Goal: Task Accomplishment & Management: Manage account settings

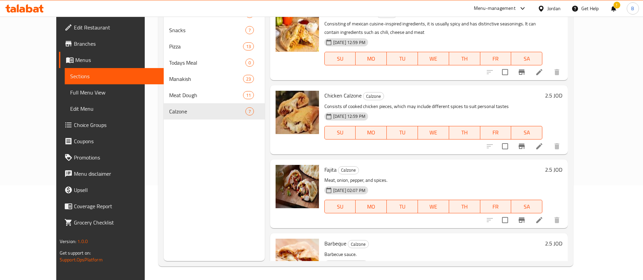
scroll to position [263, 0]
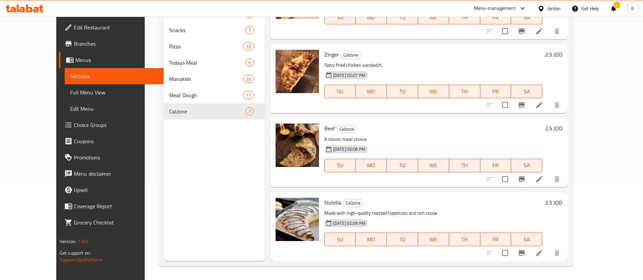
click at [51, 18] on ul "Edit Restaurant Branches Menus Sections Full Menu View Edit Menu Choice Groups …" at bounding box center [107, 125] width 113 height 217
click at [36, 10] on icon at bounding box center [24, 8] width 38 height 8
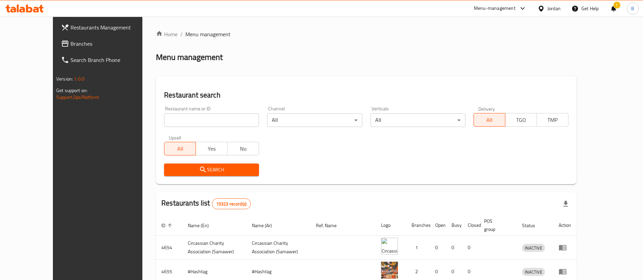
click at [190, 117] on input "search" at bounding box center [211, 121] width 95 height 14
click at [71, 44] on span "Branches" at bounding box center [113, 44] width 84 height 8
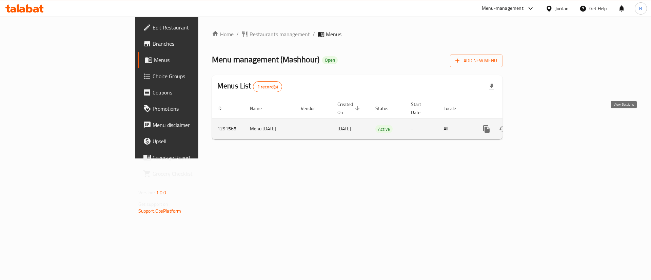
click at [540, 125] on icon "enhanced table" at bounding box center [535, 129] width 8 height 8
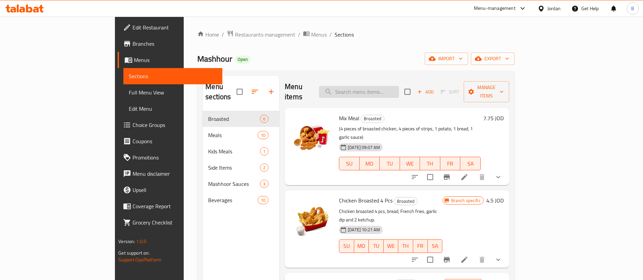
click at [398, 86] on input "search" at bounding box center [359, 92] width 80 height 12
type input "chicken roll"
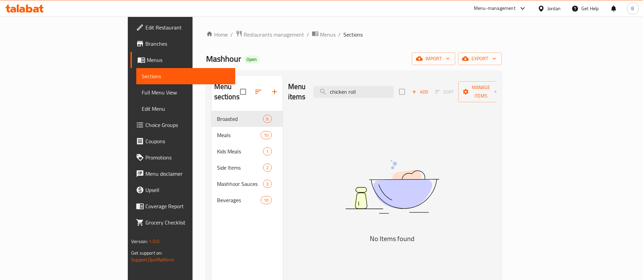
drag, startPoint x: 415, startPoint y: 89, endPoint x: 343, endPoint y: 83, distance: 72.5
click at [344, 83] on div "Menu items chicken roll Add Sort Manage items" at bounding box center [392, 92] width 208 height 32
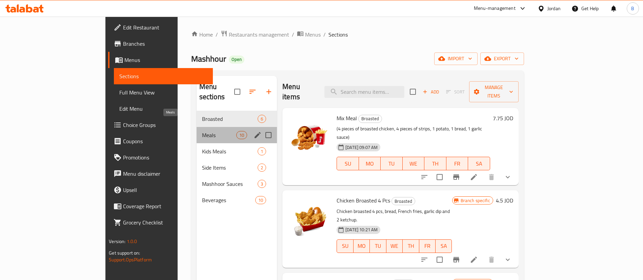
click at [202, 131] on span "Meals" at bounding box center [219, 135] width 34 height 8
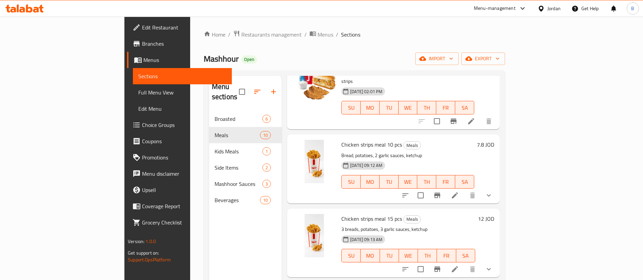
scroll to position [56, 0]
click at [266, 88] on button "button" at bounding box center [274, 92] width 16 height 16
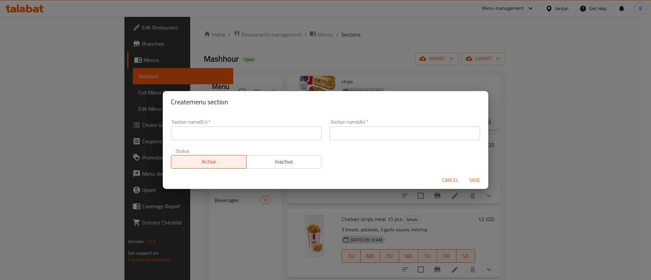
drag, startPoint x: 250, startPoint y: 135, endPoint x: 254, endPoint y: 134, distance: 4.5
click at [250, 135] on input "text" at bounding box center [246, 134] width 151 height 14
type input "Sandwiches"
click at [394, 133] on input "text" at bounding box center [405, 134] width 151 height 14
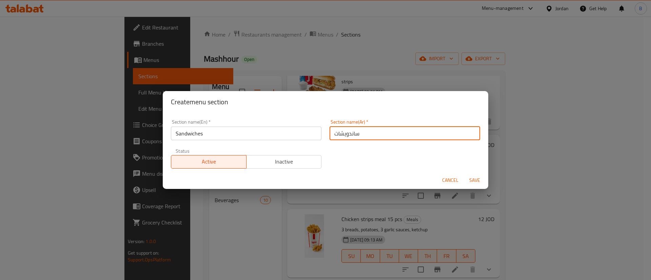
type input "ساندويشات"
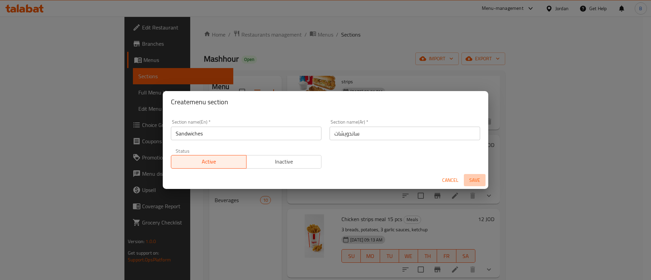
click at [476, 181] on span "Save" at bounding box center [475, 180] width 16 height 8
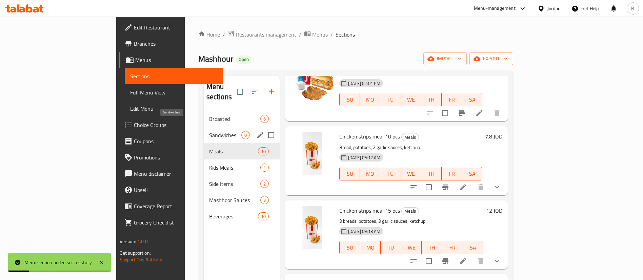
click at [209, 131] on span "Sandwiches" at bounding box center [225, 135] width 32 height 8
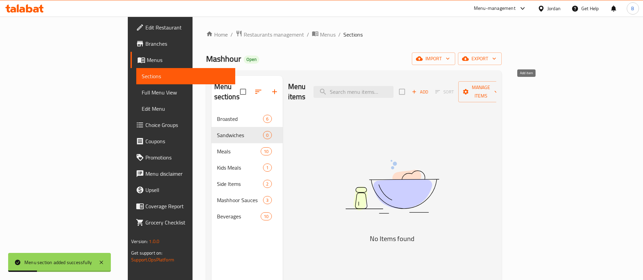
click at [429, 88] on span "Add" at bounding box center [420, 92] width 18 height 8
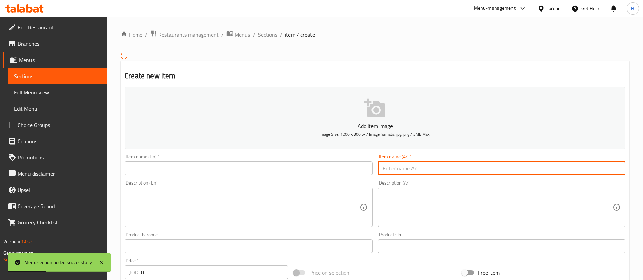
click at [438, 169] on input "text" at bounding box center [502, 169] width 248 height 14
paste input "تشيكن رول"
type input "تشيكن رول"
click at [351, 170] on input "text" at bounding box center [249, 169] width 248 height 14
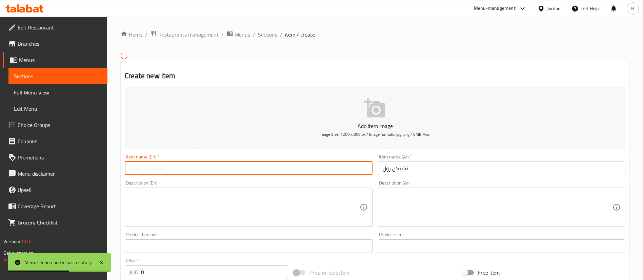
type input "c"
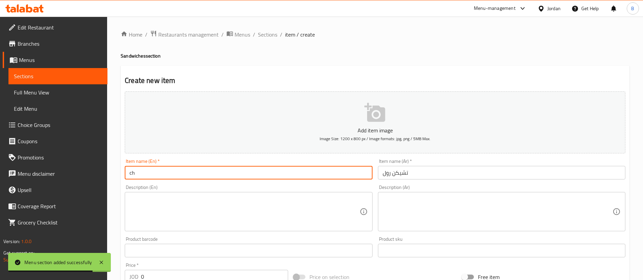
type input "c"
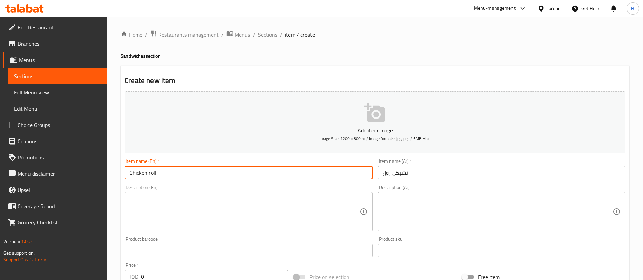
type input "Chicken roll"
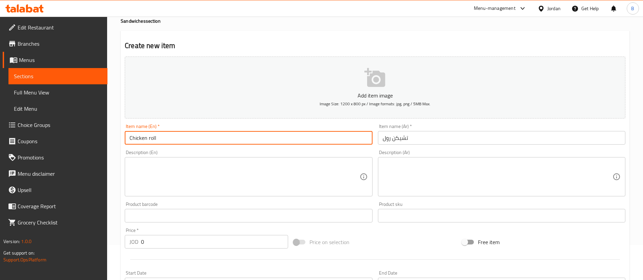
scroll to position [51, 0]
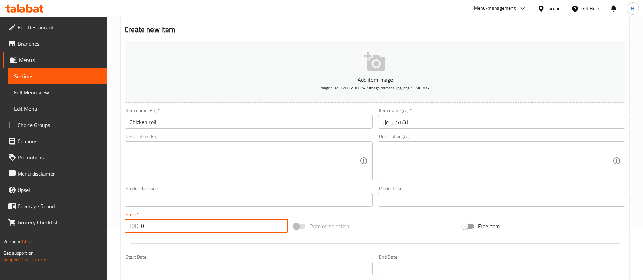
drag, startPoint x: 141, startPoint y: 222, endPoint x: 75, endPoint y: 215, distance: 66.5
click at [78, 216] on div "Edit Restaurant Branches Menus Sections Full Menu View Edit Menu Choice Groups …" at bounding box center [321, 197] width 643 height 463
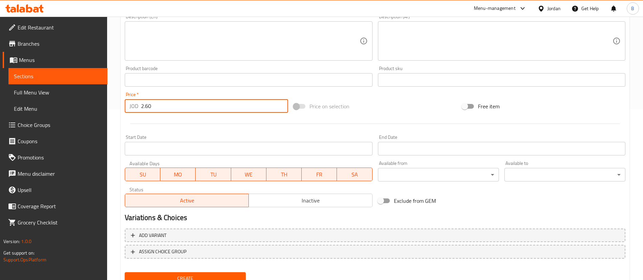
scroll to position [199, 0]
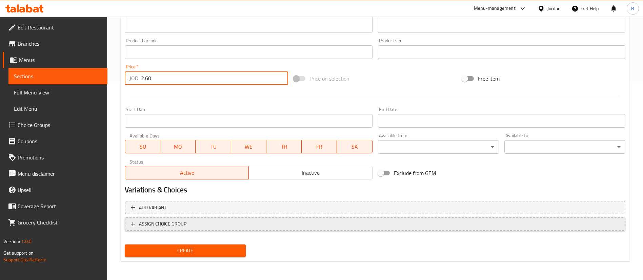
type input "2.60"
click at [189, 223] on span "ASSIGN CHOICE GROUP" at bounding box center [375, 224] width 489 height 8
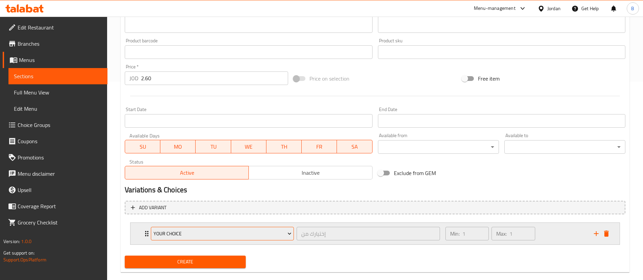
click at [203, 232] on span "Your Choice" at bounding box center [223, 234] width 138 height 8
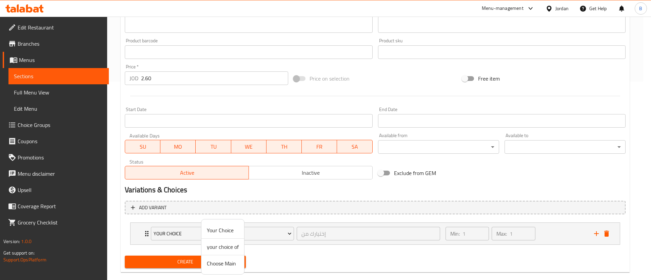
click at [227, 231] on span "Your Choice" at bounding box center [223, 231] width 32 height 8
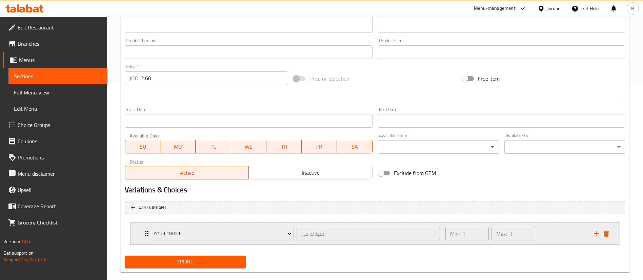
click at [568, 229] on div "Min: 1 ​ Max: 1 ​" at bounding box center [516, 234] width 149 height 22
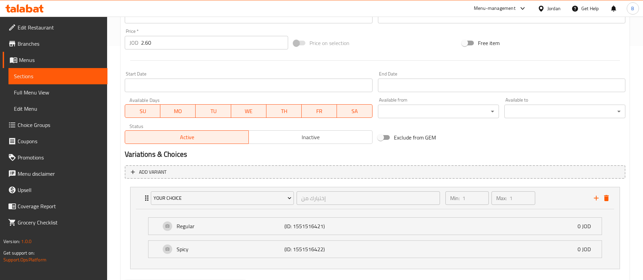
scroll to position [270, 0]
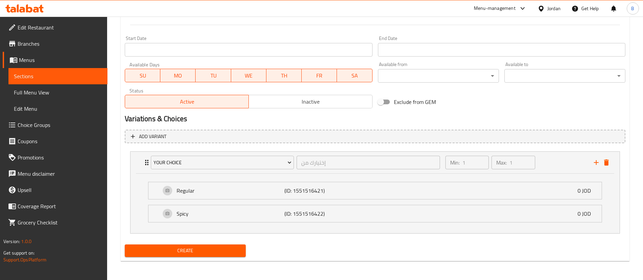
click at [209, 254] on span "Create" at bounding box center [185, 251] width 110 height 8
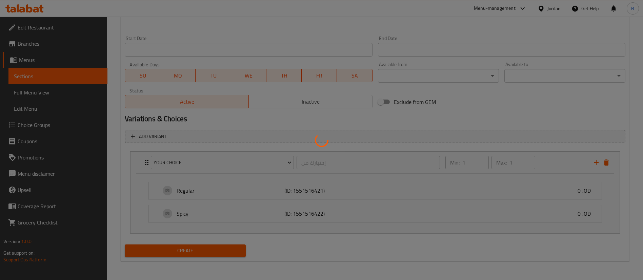
type input "0"
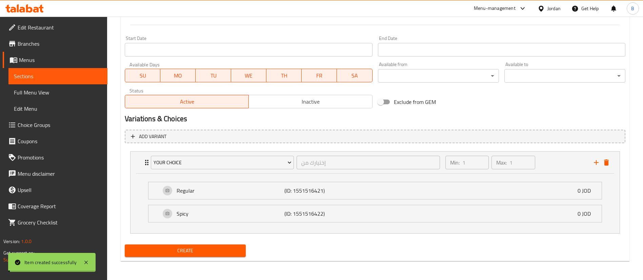
click at [56, 125] on span "Choice Groups" at bounding box center [60, 125] width 84 height 8
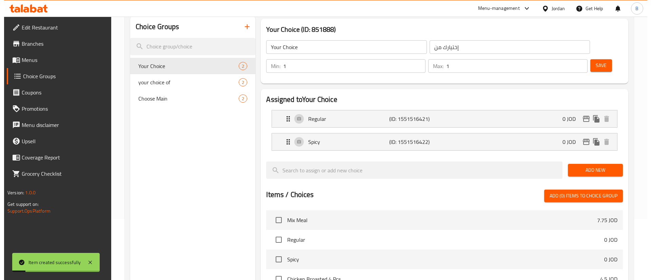
scroll to position [45, 0]
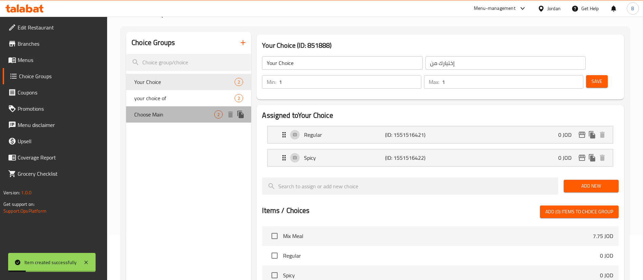
click at [162, 116] on span "Choose Main" at bounding box center [174, 115] width 80 height 8
type input "Choose Main"
type input "اختر الرئيسي"
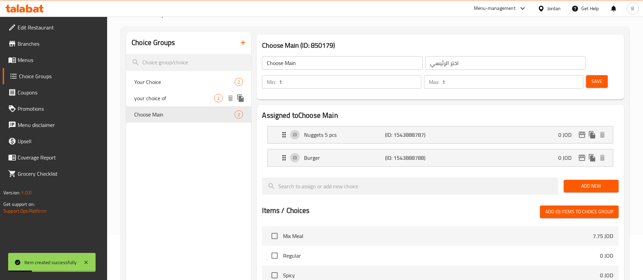
click at [163, 96] on span "your choice of" at bounding box center [174, 98] width 80 height 8
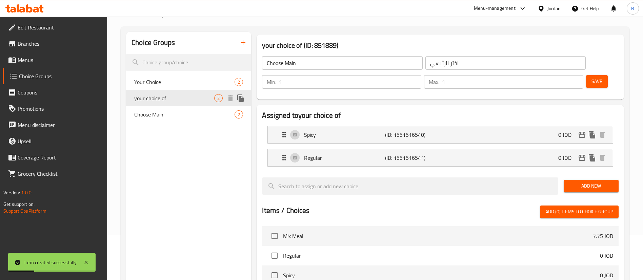
type input "your choice of"
type input "اختيارك من"
click at [240, 44] on icon "button" at bounding box center [243, 43] width 8 height 8
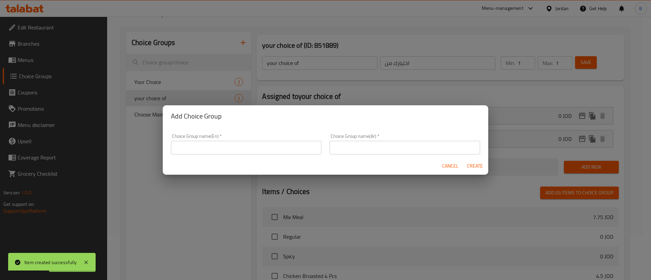
click at [247, 143] on input "text" at bounding box center [246, 148] width 151 height 14
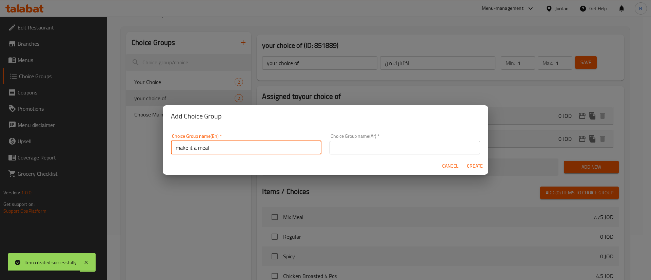
type input "make it a meal"
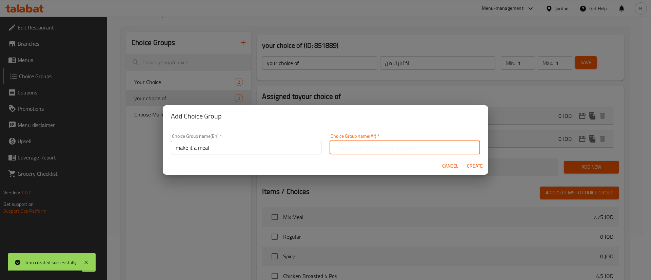
click at [366, 150] on input "text" at bounding box center [405, 148] width 151 height 14
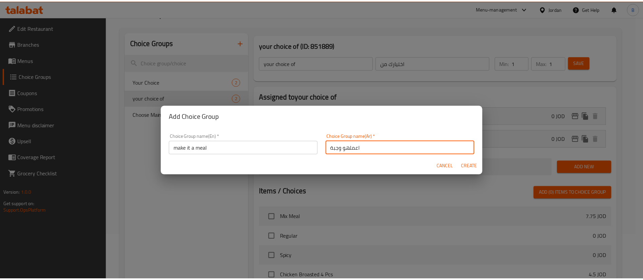
scroll to position [1, 0]
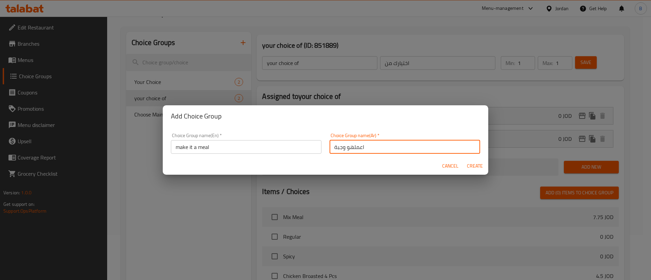
drag, startPoint x: 346, startPoint y: 152, endPoint x: 343, endPoint y: 150, distance: 3.7
click at [343, 150] on input "اعملهو وجبة" at bounding box center [405, 147] width 151 height 14
type input "اعملها وجبة"
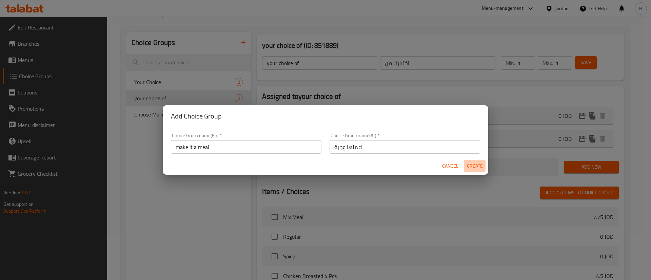
click at [475, 164] on span "Create" at bounding box center [475, 166] width 16 height 8
type input "make it a meal"
type input "اعملها وجبة"
type input "0"
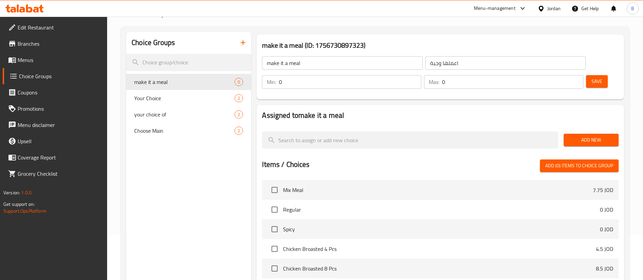
type input "1"
click at [422, 75] on input "1" at bounding box center [350, 82] width 142 height 14
type input "1"
click at [566, 75] on input "1" at bounding box center [512, 82] width 141 height 14
drag, startPoint x: 529, startPoint y: 65, endPoint x: 537, endPoint y: 65, distance: 7.5
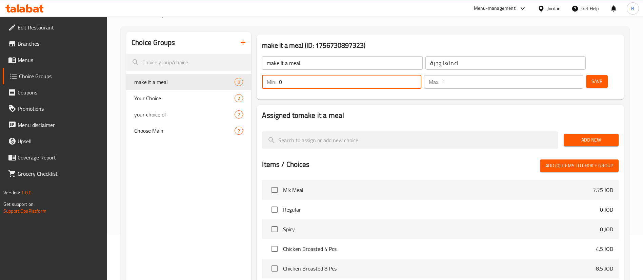
type input "0"
click at [422, 75] on input "0" at bounding box center [350, 82] width 142 height 14
click at [572, 74] on div "Max: 1 ​" at bounding box center [504, 82] width 162 height 16
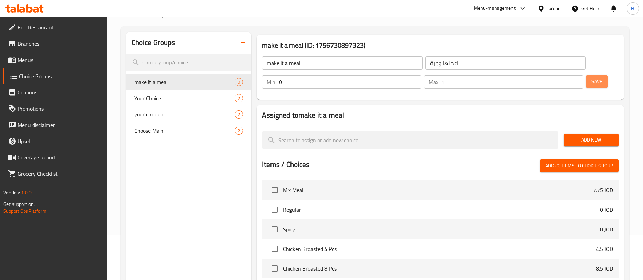
click at [592, 77] on span "Save" at bounding box center [597, 81] width 11 height 8
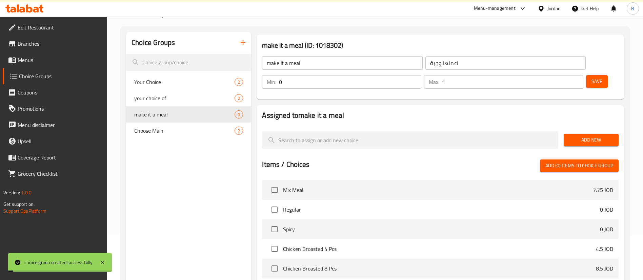
click at [583, 136] on span "Add New" at bounding box center [591, 140] width 44 height 8
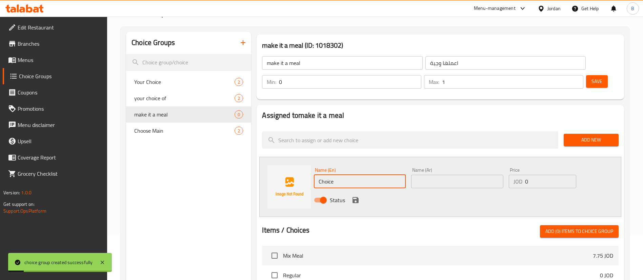
drag, startPoint x: 352, startPoint y: 161, endPoint x: 232, endPoint y: 162, distance: 119.7
click at [247, 162] on div "Choice Groups Your Choice 2 your choice of 2 make it a meal 0 Choose Main 2 mak…" at bounding box center [376, 249] width 501 height 435
type input "meal"
click at [441, 175] on input "text" at bounding box center [457, 182] width 92 height 14
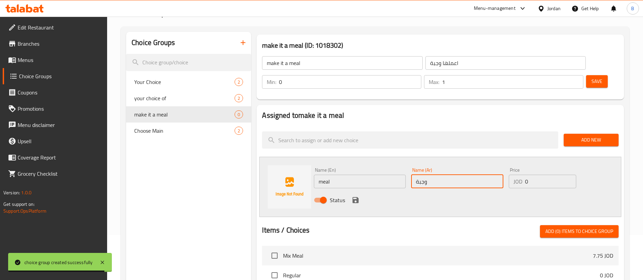
type input "وجبة"
drag, startPoint x: 525, startPoint y: 163, endPoint x: 466, endPoint y: 165, distance: 58.4
click at [478, 165] on div "Name (En) meal Name (En) Name (Ar) وجبة Name (Ar) Price JOD 0 Price Status" at bounding box center [457, 187] width 292 height 44
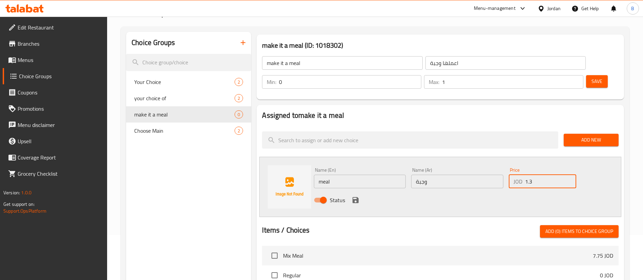
type input "1.30"
click at [358, 197] on icon "save" at bounding box center [356, 200] width 6 height 6
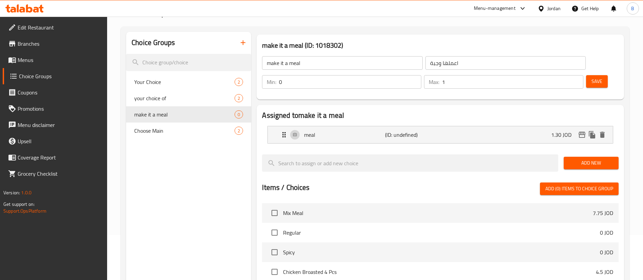
click at [592, 77] on span "Save" at bounding box center [597, 81] width 11 height 8
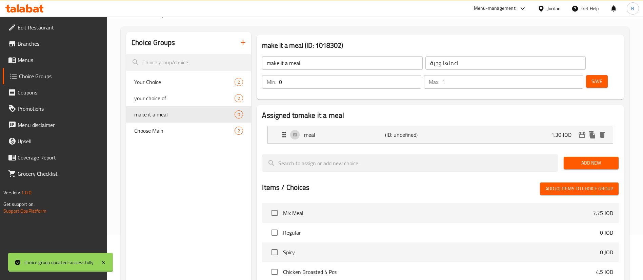
click at [22, 58] on span "Menus" at bounding box center [60, 60] width 84 height 8
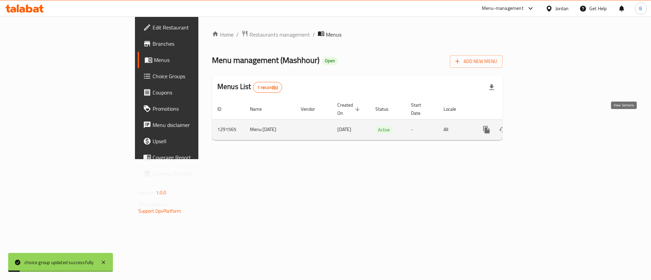
click at [540, 126] on icon "enhanced table" at bounding box center [535, 130] width 8 height 8
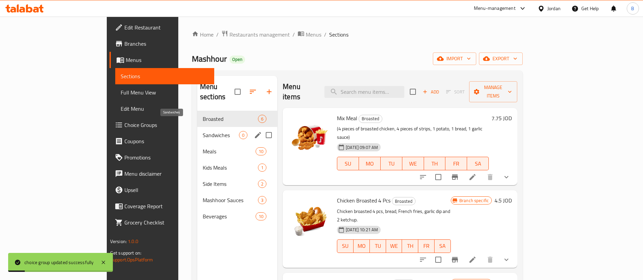
click at [203, 131] on span "Sandwiches" at bounding box center [221, 135] width 36 height 8
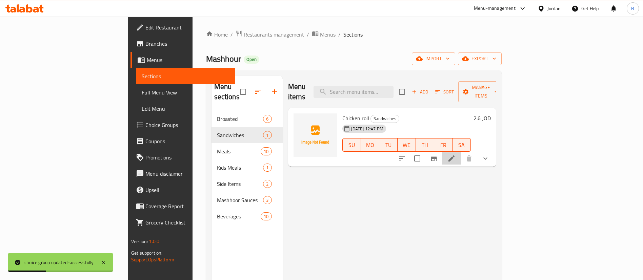
click at [461, 153] on li at bounding box center [451, 159] width 19 height 12
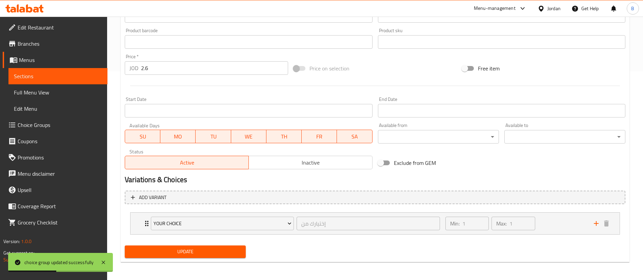
scroll to position [210, 0]
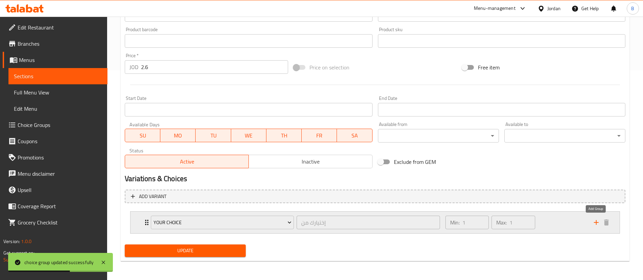
click at [595, 224] on icon "add" at bounding box center [596, 223] width 8 height 8
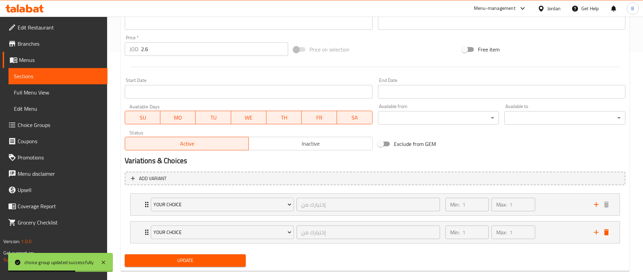
scroll to position [238, 0]
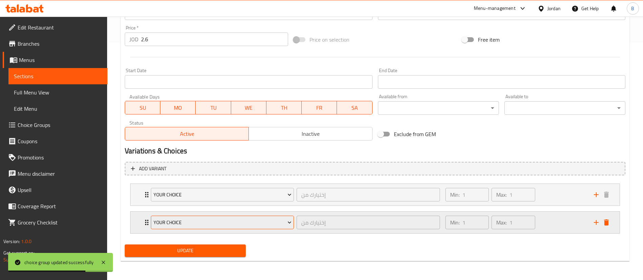
click at [225, 222] on span "Your Choice" at bounding box center [223, 223] width 138 height 8
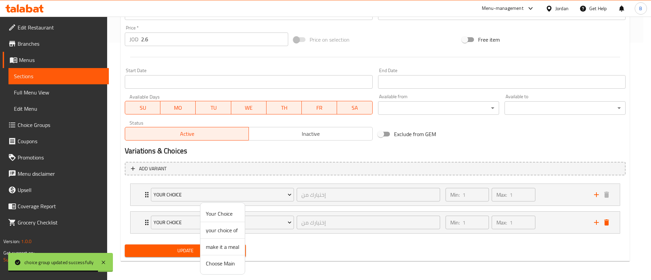
click at [229, 251] on span "make it a meal" at bounding box center [223, 247] width 34 height 8
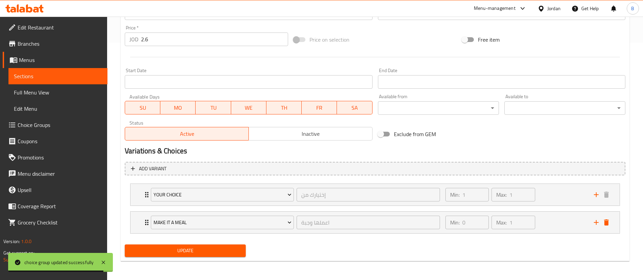
click at [205, 261] on div "Update Chicken roll Add item image Image Size: 1200 x 800 px / Image formats: j…" at bounding box center [375, 45] width 509 height 434
click at [207, 256] on button "Update" at bounding box center [185, 251] width 121 height 13
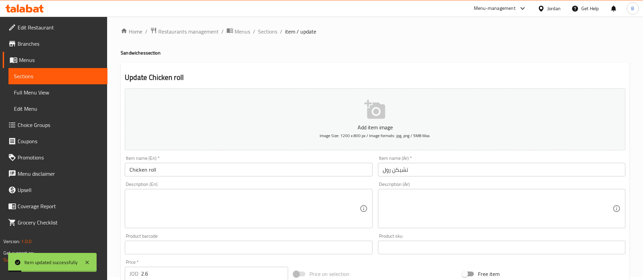
scroll to position [0, 0]
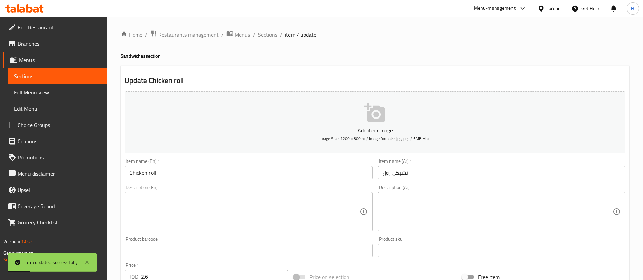
click at [271, 35] on span "Sections" at bounding box center [267, 35] width 19 height 8
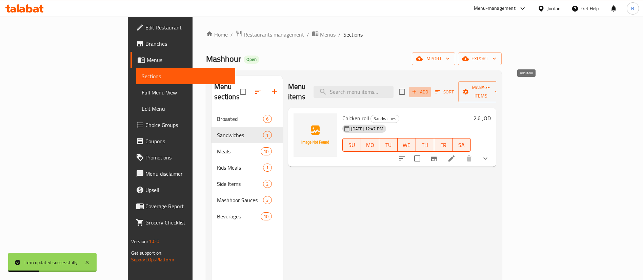
click at [429, 90] on span "Add" at bounding box center [420, 92] width 18 height 8
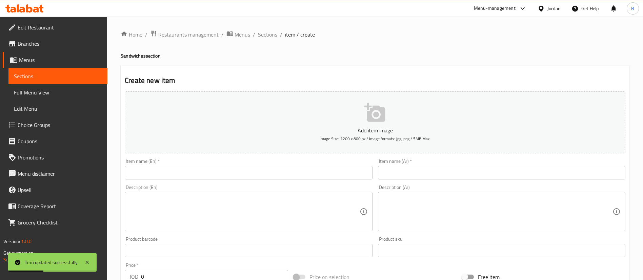
click at [443, 172] on input "text" at bounding box center [502, 173] width 248 height 14
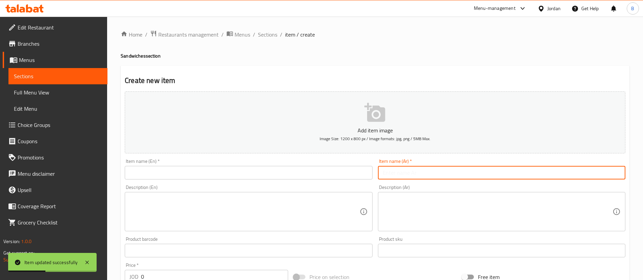
paste input "تشيكن سبايسي"
type input "تشيكن سبايسي"
click at [353, 172] on input "text" at bounding box center [249, 173] width 248 height 14
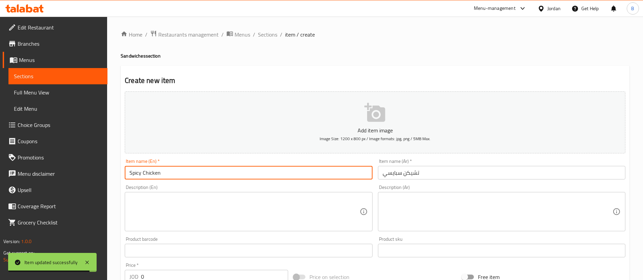
type input "Spicy Chicken"
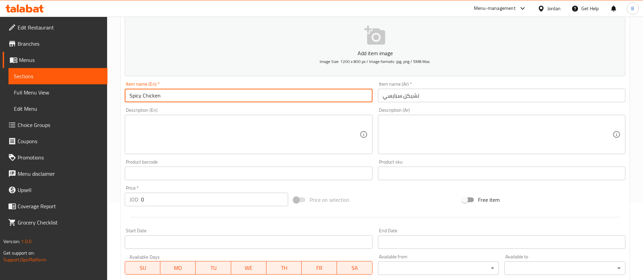
scroll to position [102, 0]
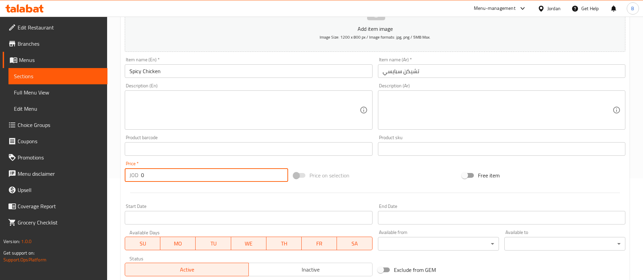
drag, startPoint x: 193, startPoint y: 181, endPoint x: 116, endPoint y: 180, distance: 77.7
click at [116, 180] on div "Home / Restaurants management / Menus / Sections / item / create Sandwiches sec…" at bounding box center [375, 146] width 536 height 463
type input "2.60"
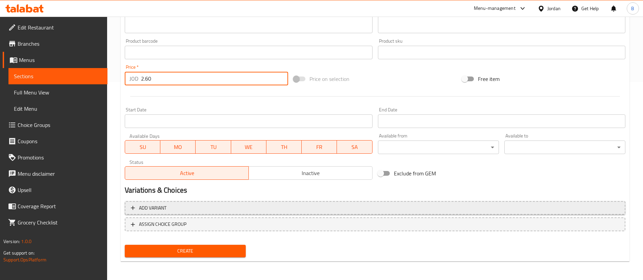
scroll to position [199, 0]
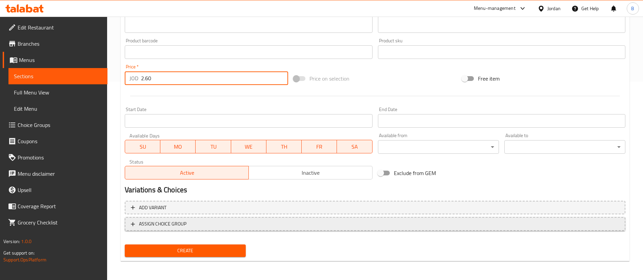
click at [177, 228] on span "ASSIGN CHOICE GROUP" at bounding box center [162, 224] width 47 height 8
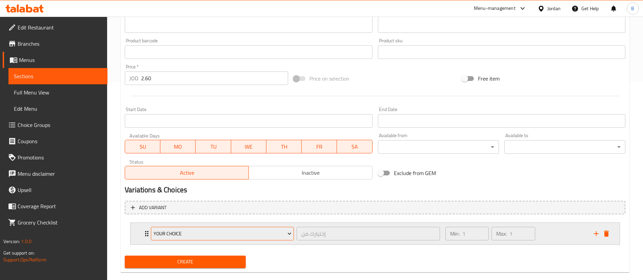
click at [188, 237] on span "Your Choice" at bounding box center [223, 234] width 138 height 8
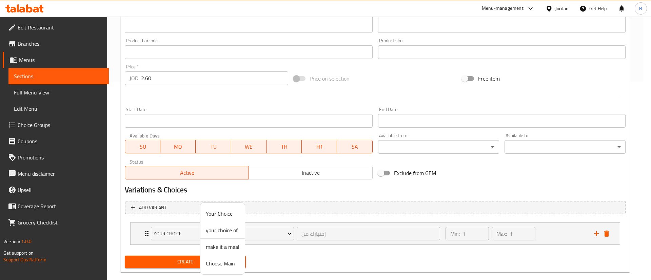
click at [220, 247] on span "make it a meal" at bounding box center [223, 247] width 34 height 8
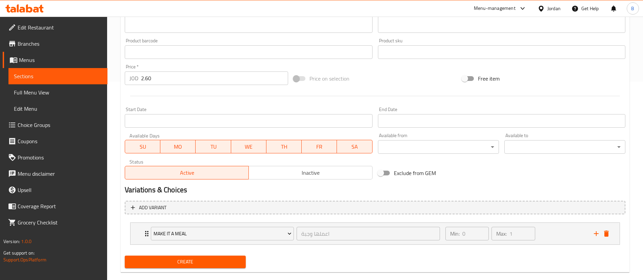
click at [182, 260] on span "Create" at bounding box center [185, 262] width 110 height 8
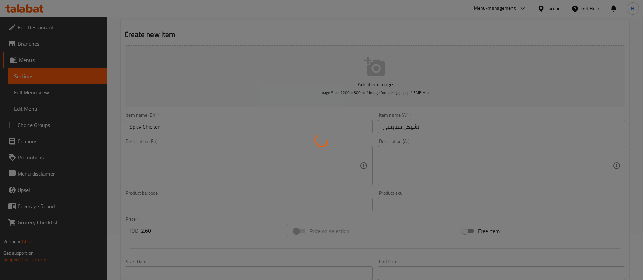
scroll to position [0, 0]
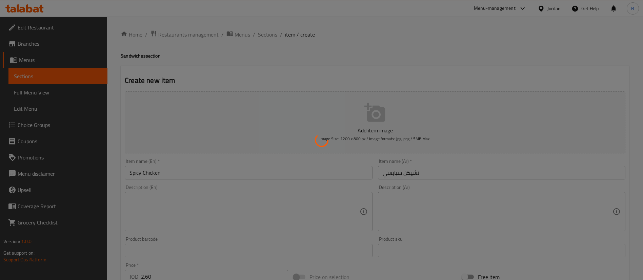
type input "0"
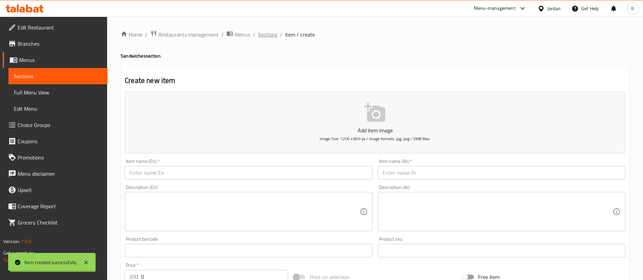
click at [268, 34] on span "Sections" at bounding box center [267, 35] width 19 height 8
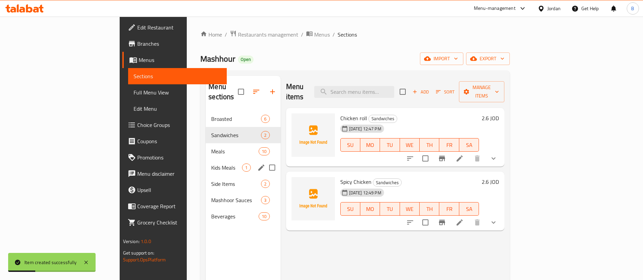
click at [211, 148] on span "Meals" at bounding box center [234, 152] width 47 height 8
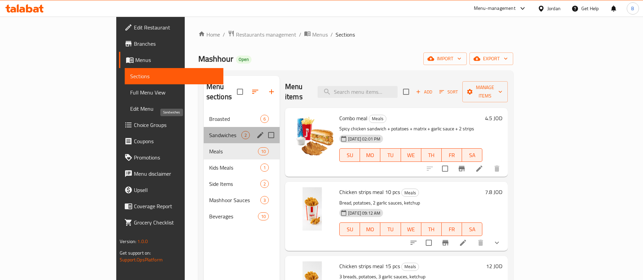
click at [209, 131] on span "Sandwiches" at bounding box center [225, 135] width 32 height 8
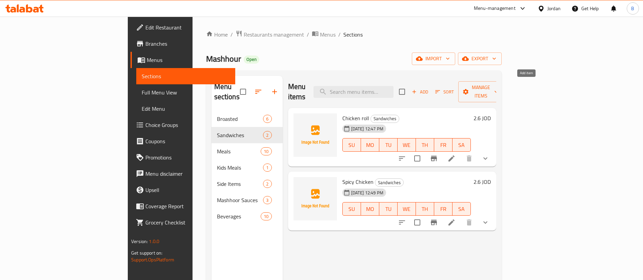
click at [417, 89] on icon "button" at bounding box center [414, 92] width 6 height 6
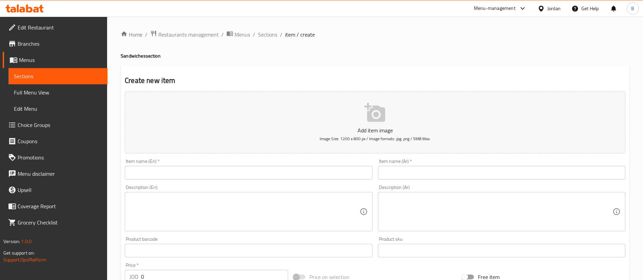
click at [340, 172] on input "text" at bounding box center [249, 173] width 248 height 14
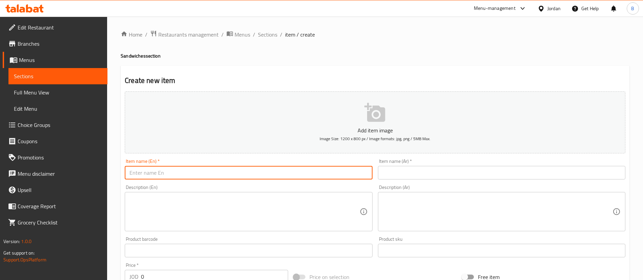
click at [450, 169] on input "text" at bounding box center [502, 173] width 248 height 14
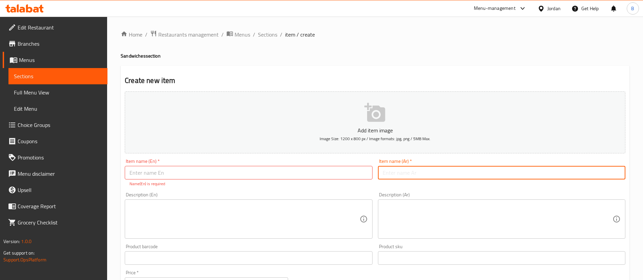
paste input "كولسلو برجر"
type input "كولسلو برجر"
click at [352, 176] on input "text" at bounding box center [249, 173] width 248 height 14
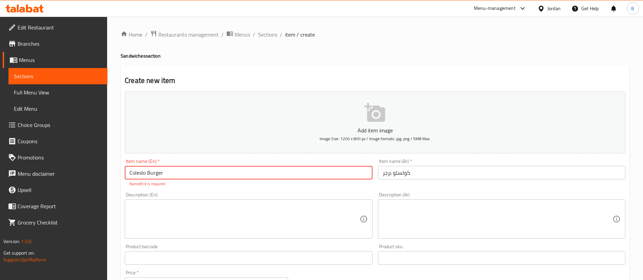
type input "Coleslo Burger"
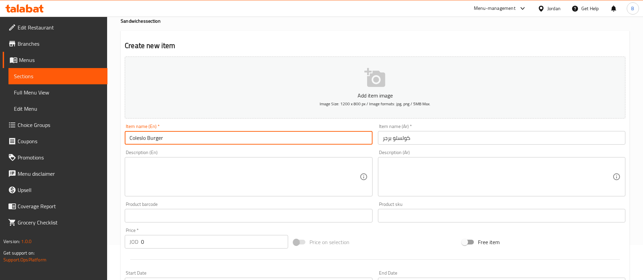
scroll to position [51, 0]
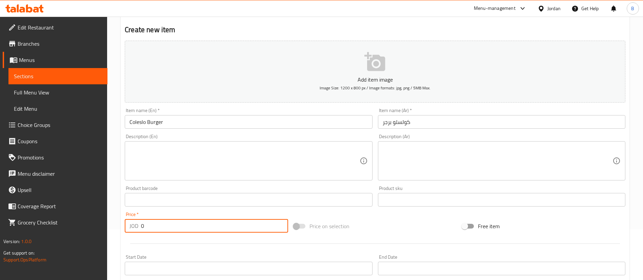
drag, startPoint x: 159, startPoint y: 227, endPoint x: 62, endPoint y: 227, distance: 97.0
click at [67, 227] on div "Edit Restaurant Branches Menus Sections Full Menu View Edit Menu Choice Groups …" at bounding box center [321, 197] width 643 height 463
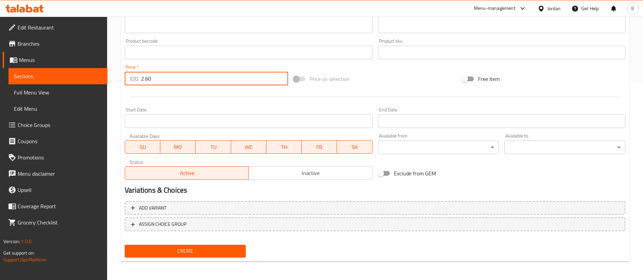
scroll to position [199, 0]
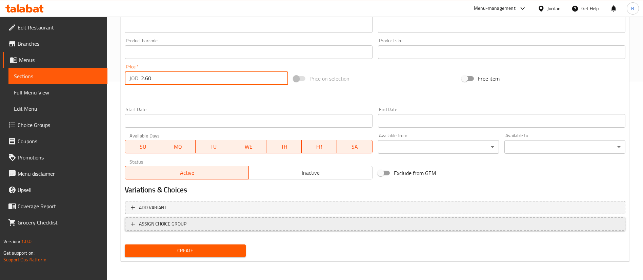
type input "2.60"
click at [185, 228] on span "ASSIGN CHOICE GROUP" at bounding box center [162, 224] width 47 height 8
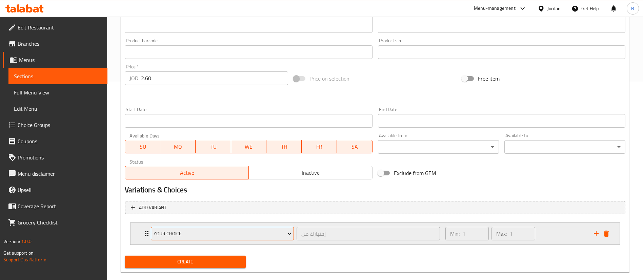
click at [195, 239] on button "Your Choice" at bounding box center [222, 234] width 143 height 14
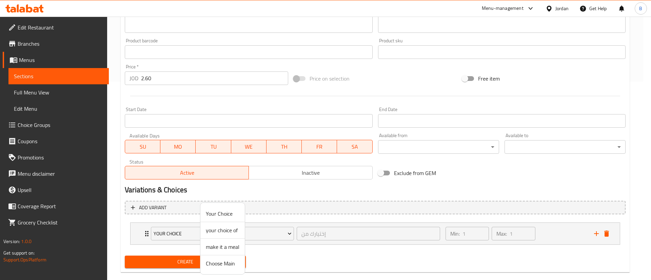
click at [226, 249] on span "make it a meal" at bounding box center [223, 247] width 34 height 8
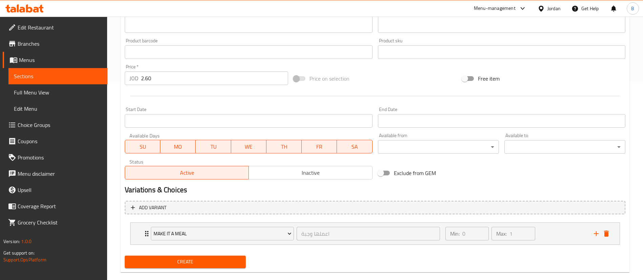
click at [197, 268] on button "Create" at bounding box center [185, 262] width 121 height 13
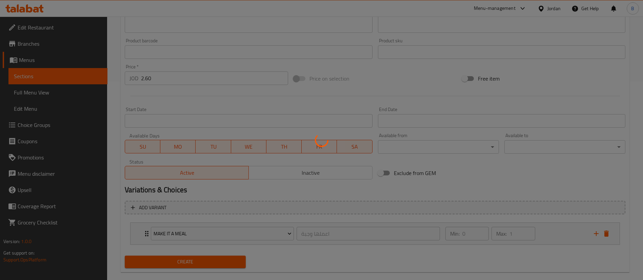
type input "0"
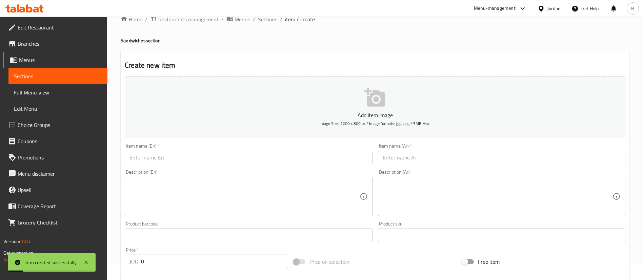
scroll to position [0, 0]
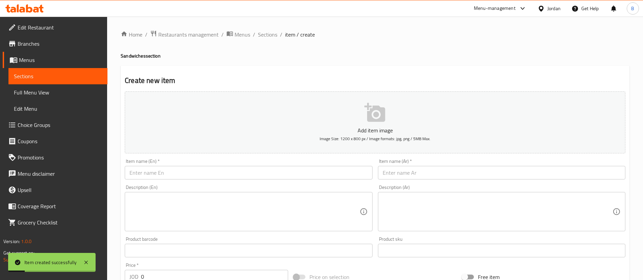
click at [280, 35] on li "/" at bounding box center [281, 35] width 2 height 8
click at [267, 34] on span "Sections" at bounding box center [267, 35] width 19 height 8
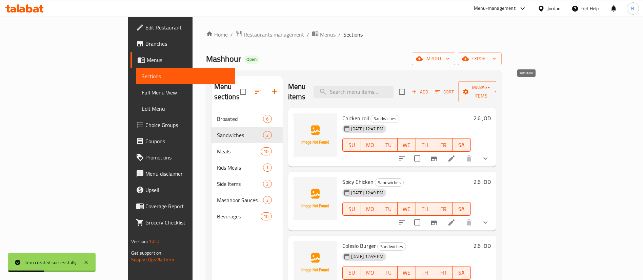
click at [429, 90] on span "Add" at bounding box center [420, 92] width 18 height 8
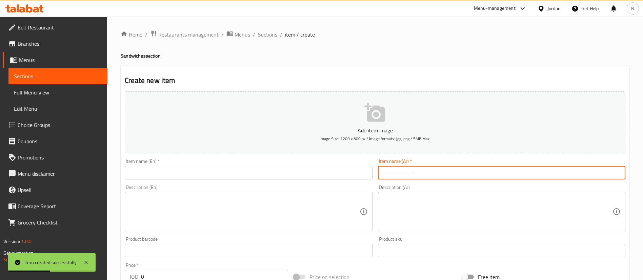
drag, startPoint x: 447, startPoint y: 173, endPoint x: 418, endPoint y: 171, distance: 29.2
click at [447, 173] on input "text" at bounding box center [502, 173] width 248 height 14
paste input "كلاسيك برجر"
type input "كلاسيك برجر"
click at [352, 174] on input "text" at bounding box center [249, 173] width 248 height 14
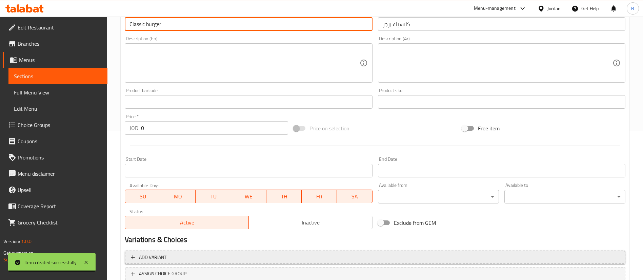
scroll to position [148, 0]
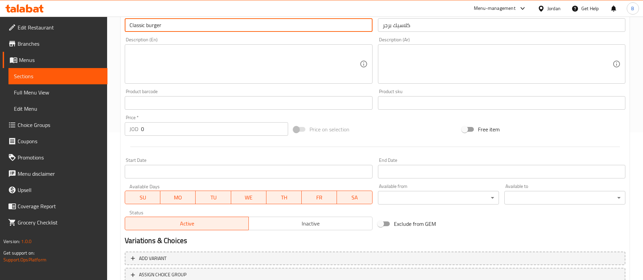
type input "Classic burger"
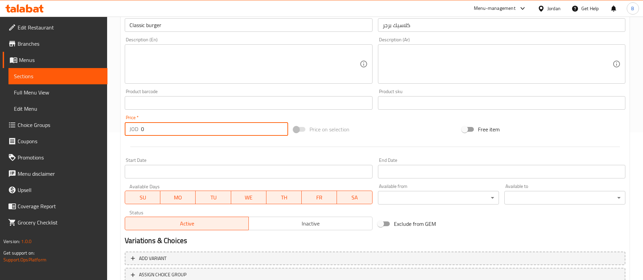
drag, startPoint x: 161, startPoint y: 129, endPoint x: 17, endPoint y: 136, distance: 144.3
click at [36, 134] on div "Edit Restaurant Branches Menus Sections Full Menu View Edit Menu Choice Groups …" at bounding box center [321, 100] width 643 height 463
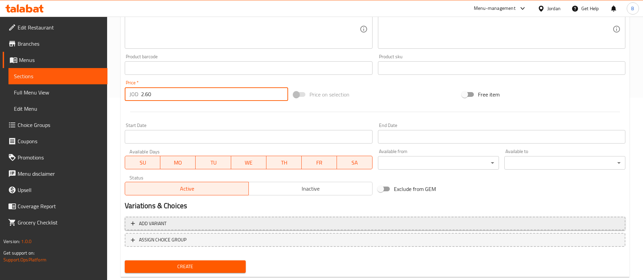
scroll to position [199, 0]
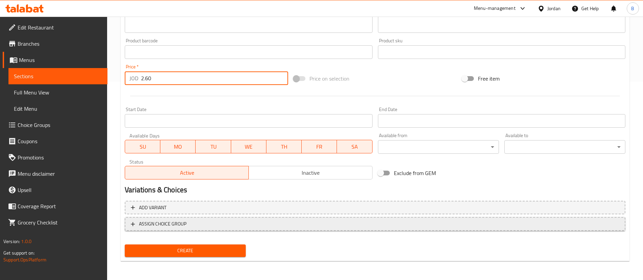
type input "2.60"
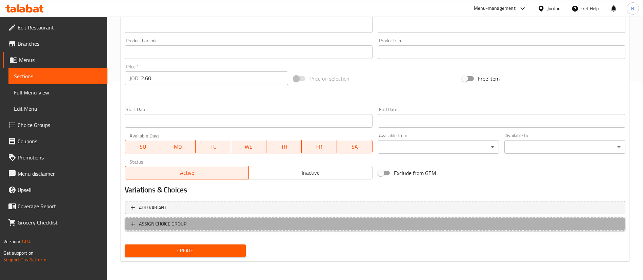
click at [202, 228] on span "ASSIGN CHOICE GROUP" at bounding box center [375, 224] width 489 height 8
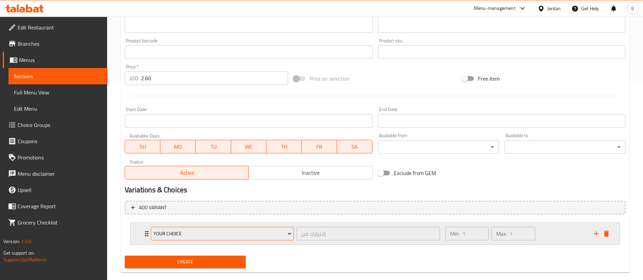
click at [215, 234] on span "Your Choice" at bounding box center [223, 234] width 138 height 8
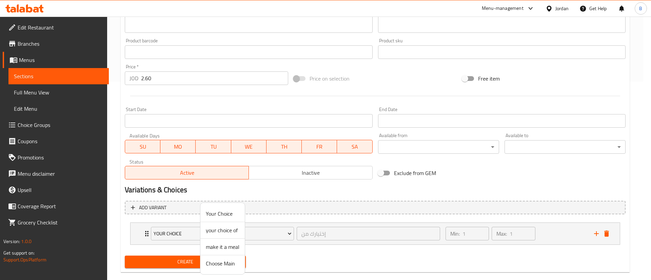
click at [221, 249] on span "make it a meal" at bounding box center [223, 247] width 34 height 8
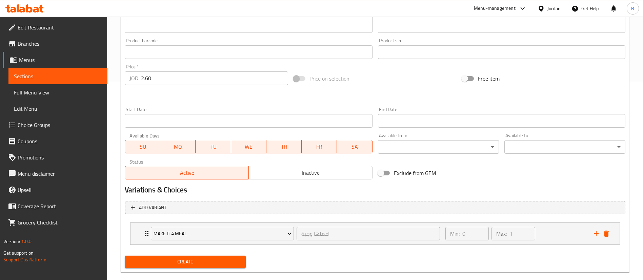
click at [203, 262] on span "Create" at bounding box center [185, 262] width 110 height 8
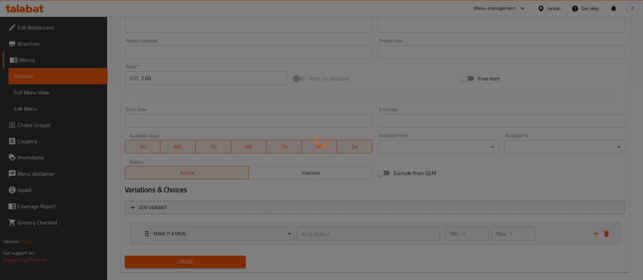
type input "0"
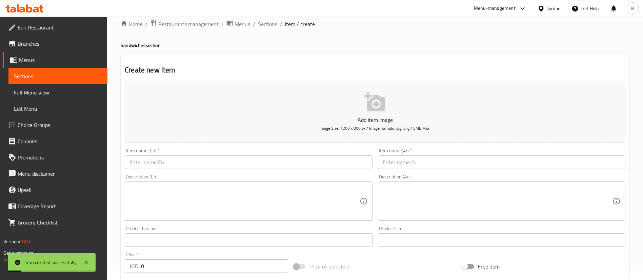
scroll to position [0, 0]
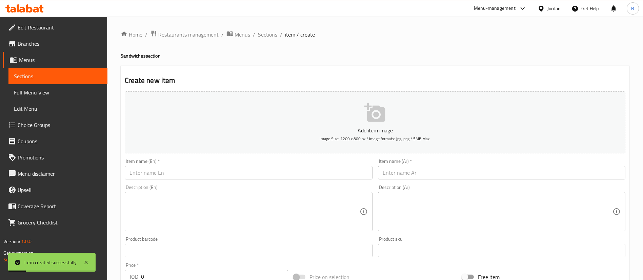
click at [275, 43] on div "Home / Restaurants management / Menus / Sections / item / create Sandwiches sec…" at bounding box center [375, 253] width 509 height 447
click at [272, 36] on span "Sections" at bounding box center [267, 35] width 19 height 8
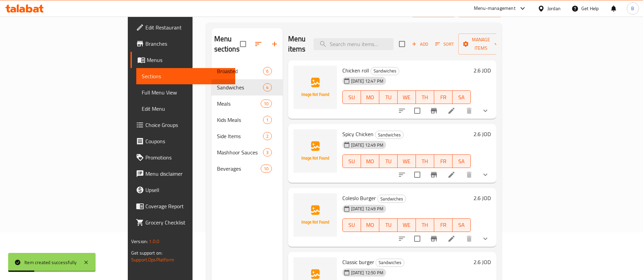
scroll to position [95, 0]
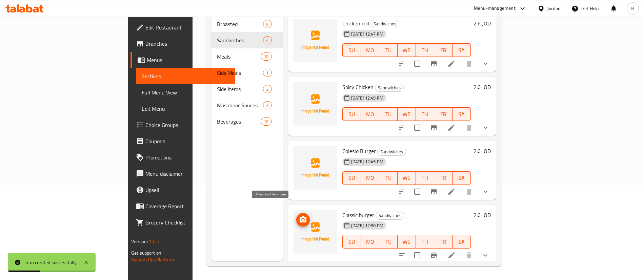
click at [300, 217] on icon "upload picture" at bounding box center [303, 220] width 7 height 6
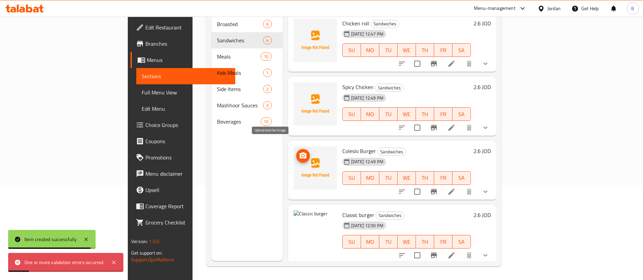
click at [300, 153] on icon "upload picture" at bounding box center [303, 156] width 7 height 6
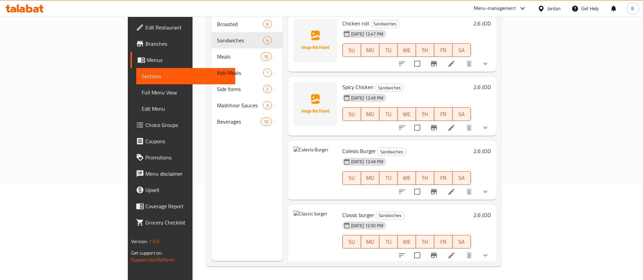
scroll to position [44, 0]
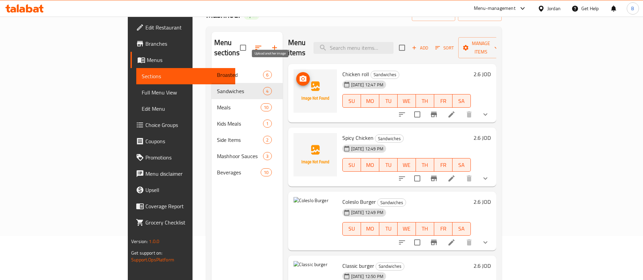
click at [299, 75] on icon "upload picture" at bounding box center [303, 79] width 8 height 8
click at [300, 139] on icon "upload picture" at bounding box center [303, 142] width 7 height 6
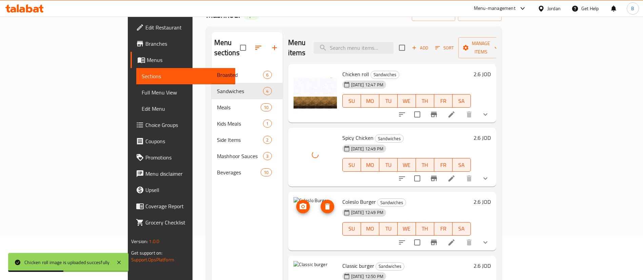
click at [302, 206] on circle "upload picture" at bounding box center [303, 207] width 2 height 2
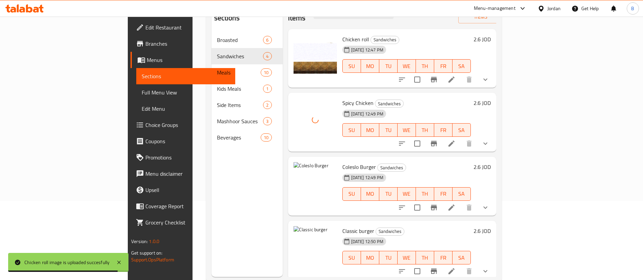
scroll to position [95, 0]
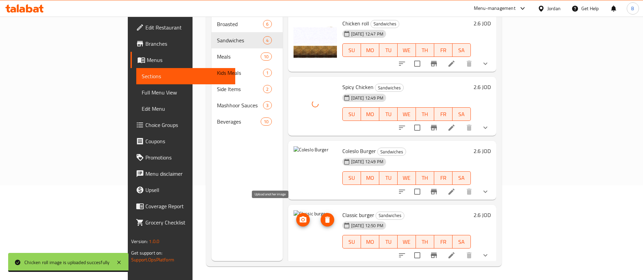
click at [300, 217] on icon "upload picture" at bounding box center [303, 220] width 7 height 6
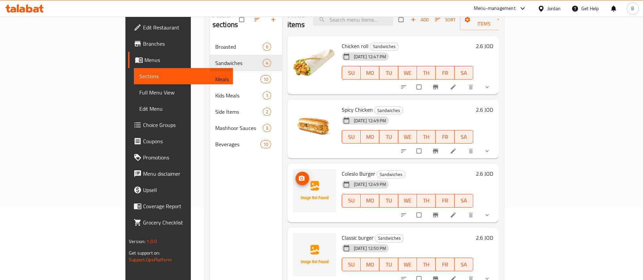
scroll to position [95, 0]
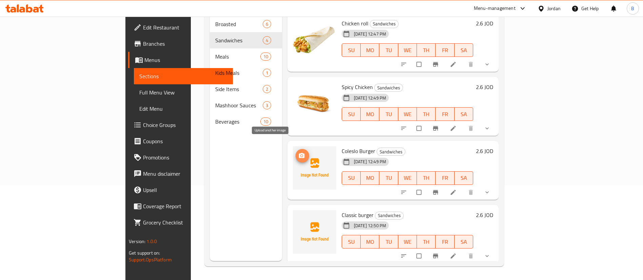
click at [298, 153] on icon "upload picture" at bounding box center [301, 156] width 7 height 7
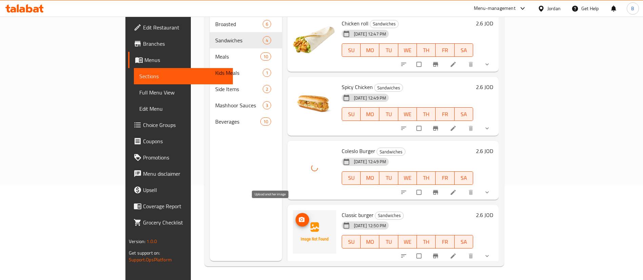
click at [298, 217] on icon "upload picture" at bounding box center [301, 220] width 7 height 7
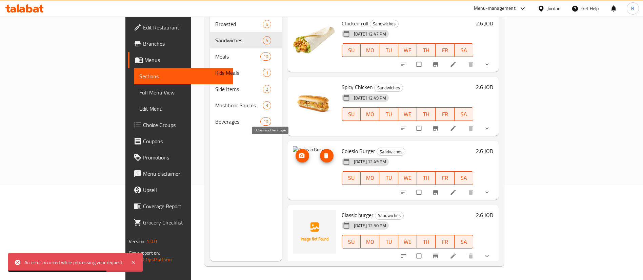
click at [299, 153] on icon "upload picture" at bounding box center [302, 155] width 6 height 5
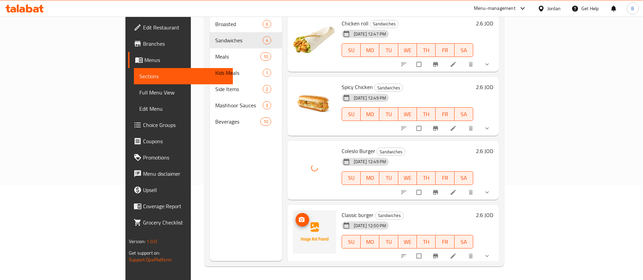
click at [296, 217] on span "upload picture" at bounding box center [303, 220] width 14 height 7
click at [23, 4] on icon at bounding box center [24, 8] width 38 height 8
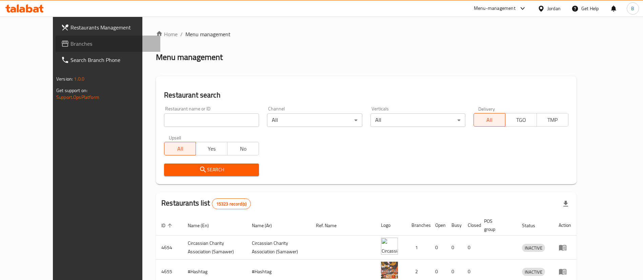
click at [71, 44] on span "Branches" at bounding box center [113, 44] width 84 height 8
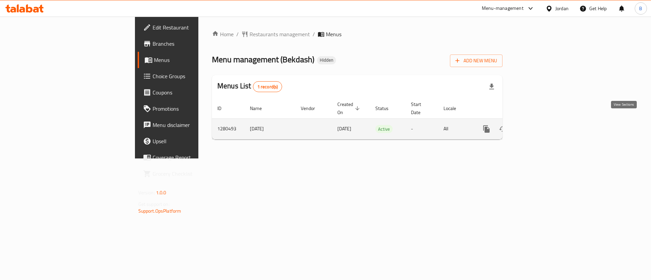
click at [540, 125] on icon "enhanced table" at bounding box center [535, 129] width 8 height 8
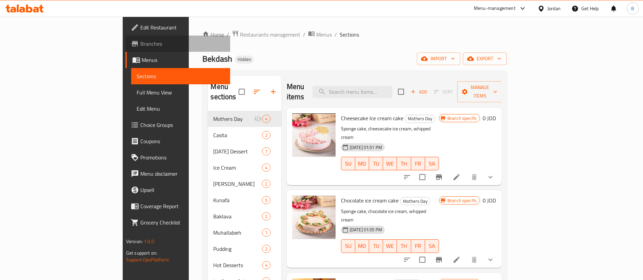
click at [140, 44] on span "Branches" at bounding box center [182, 44] width 84 height 8
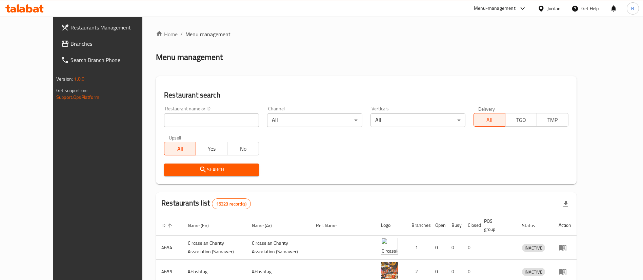
click at [26, 12] on icon at bounding box center [29, 8] width 6 height 8
click at [71, 44] on span "Branches" at bounding box center [113, 44] width 84 height 8
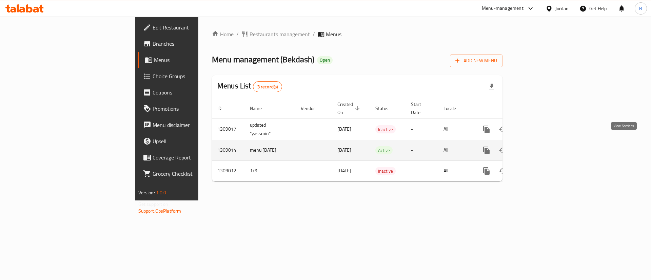
click at [539, 148] on icon "enhanced table" at bounding box center [535, 151] width 6 height 6
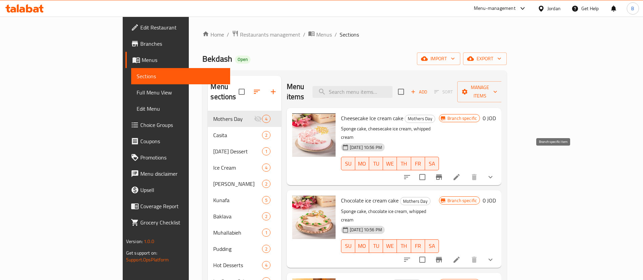
click at [442, 175] on icon "Branch-specific-item" at bounding box center [439, 177] width 6 height 5
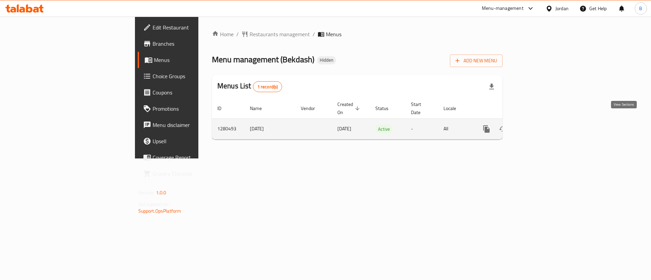
click at [544, 126] on link "enhanced table" at bounding box center [535, 129] width 16 height 16
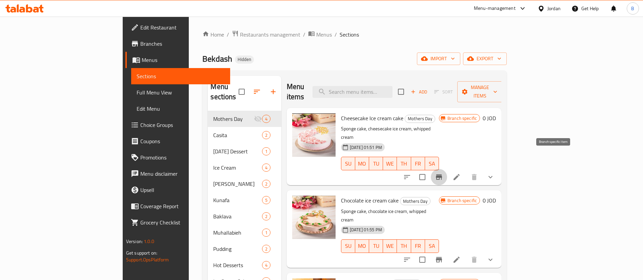
click at [442, 175] on icon "Branch-specific-item" at bounding box center [439, 177] width 6 height 5
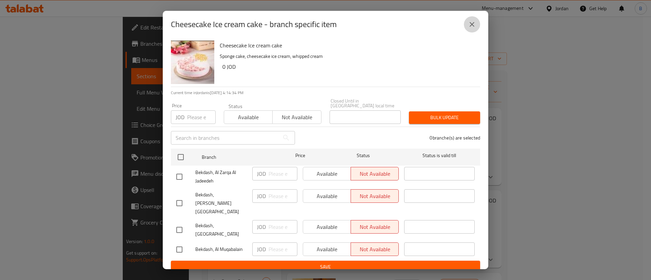
click at [468, 28] on icon "close" at bounding box center [472, 24] width 8 height 8
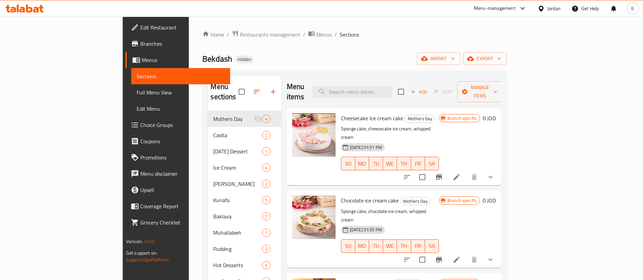
click at [20, 8] on icon at bounding box center [22, 10] width 6 height 6
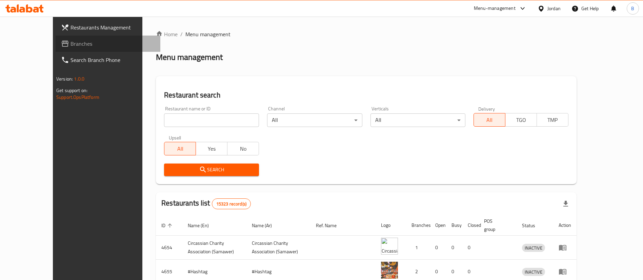
click at [56, 48] on link "Branches" at bounding box center [108, 44] width 105 height 16
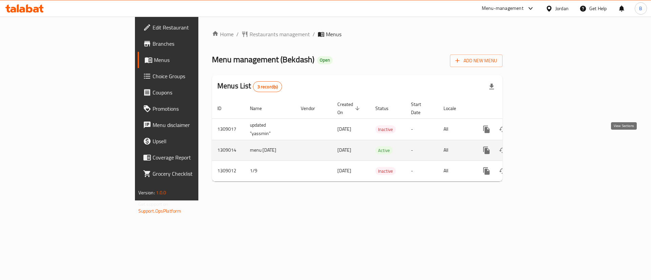
click at [544, 142] on link "enhanced table" at bounding box center [535, 150] width 16 height 16
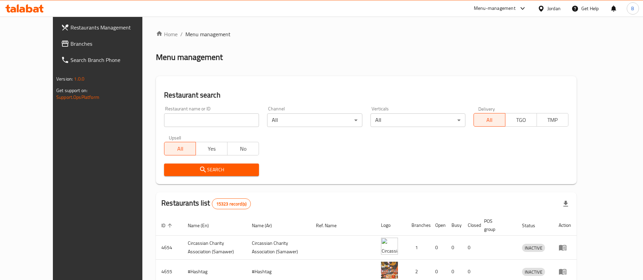
click at [217, 120] on input "search" at bounding box center [211, 121] width 95 height 14
paste input "758196"
type input "758196"
click at [71, 41] on span "Branches" at bounding box center [113, 44] width 84 height 8
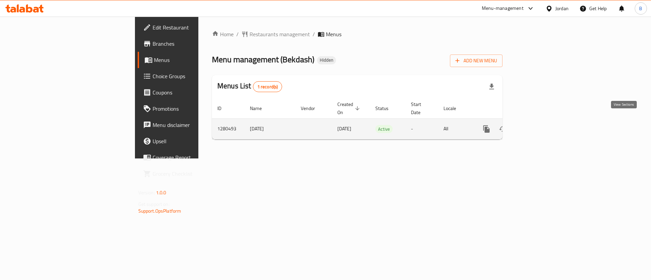
click at [544, 122] on link "enhanced table" at bounding box center [535, 129] width 16 height 16
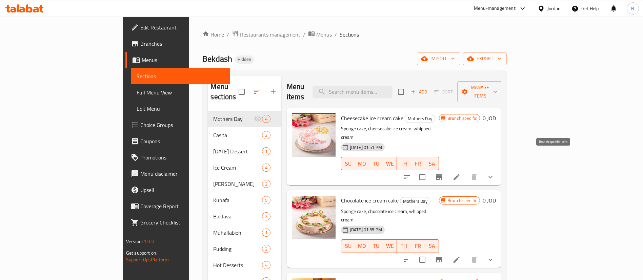
click at [443, 173] on icon "Branch-specific-item" at bounding box center [439, 177] width 8 height 8
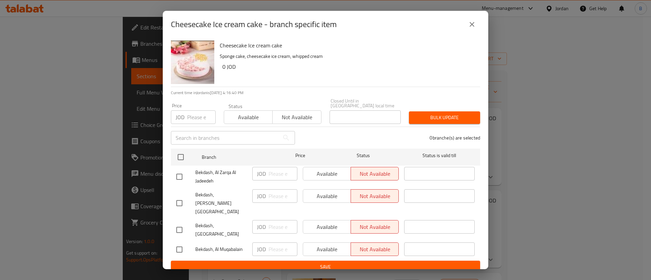
click at [473, 28] on icon "close" at bounding box center [472, 24] width 8 height 8
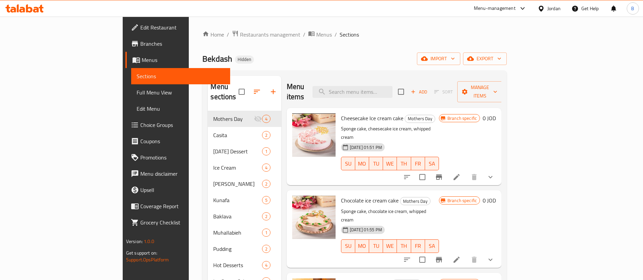
click at [442, 257] on icon "Branch-specific-item" at bounding box center [439, 259] width 6 height 5
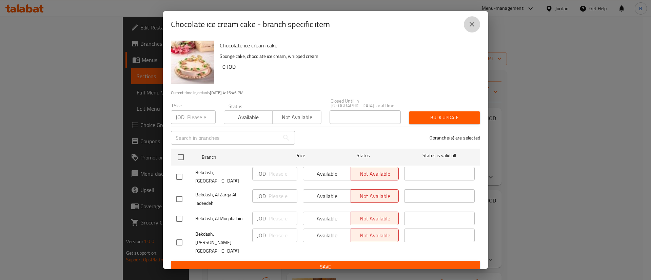
click at [469, 28] on icon "close" at bounding box center [472, 24] width 8 height 8
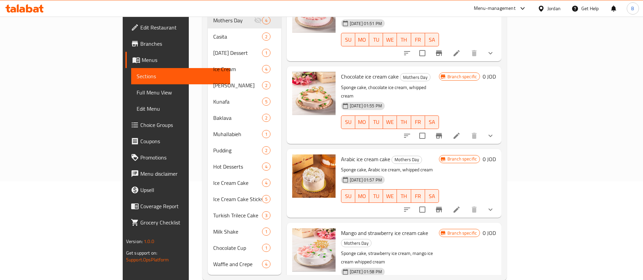
scroll to position [102, 0]
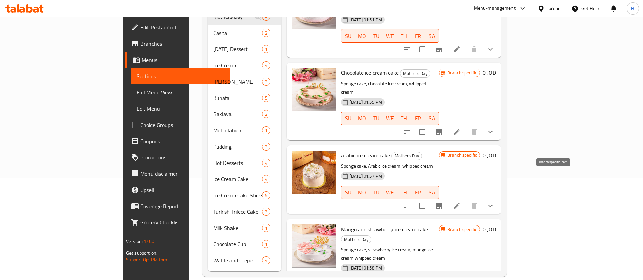
click at [442, 203] on icon "Branch-specific-item" at bounding box center [439, 205] width 6 height 5
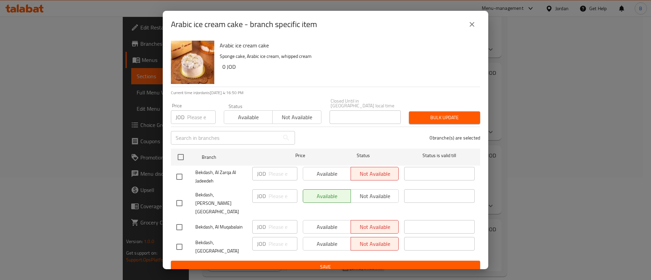
click at [480, 32] on button "close" at bounding box center [472, 24] width 16 height 16
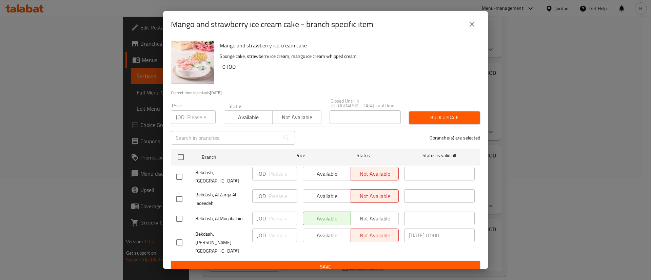
click at [477, 33] on button "close" at bounding box center [472, 24] width 16 height 16
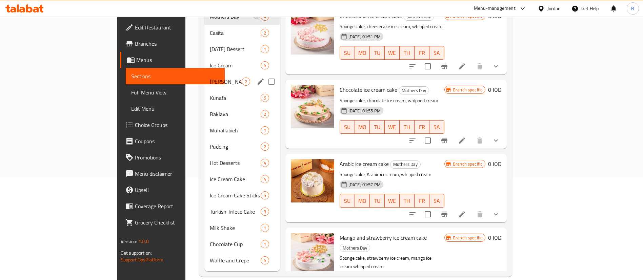
scroll to position [52, 0]
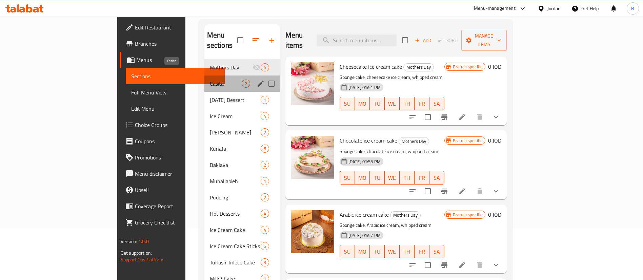
click at [210, 80] on span "Casita" at bounding box center [226, 84] width 32 height 8
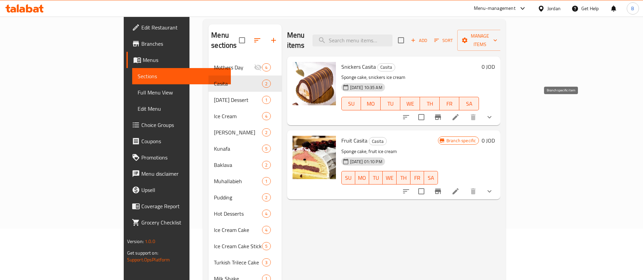
click at [441, 115] on icon "Branch-specific-item" at bounding box center [438, 117] width 6 height 5
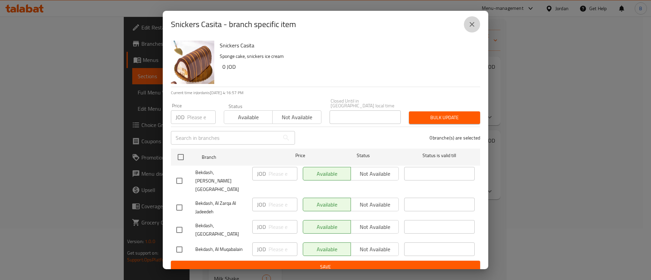
click at [473, 28] on icon "close" at bounding box center [472, 24] width 8 height 8
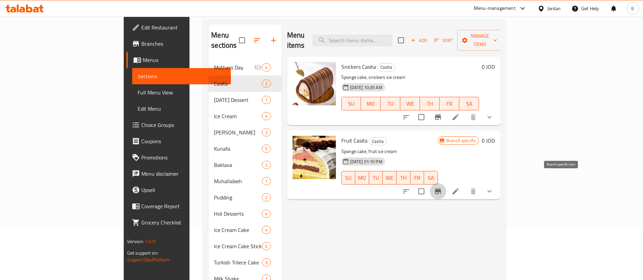
click at [441, 189] on icon "Branch-specific-item" at bounding box center [438, 191] width 6 height 5
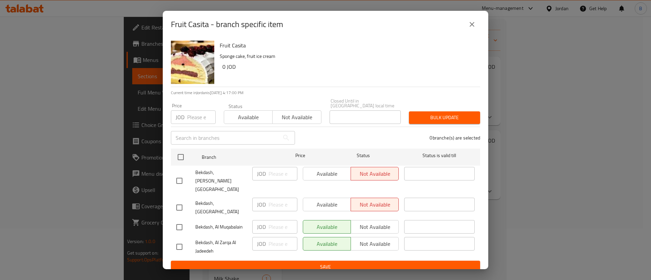
click at [472, 28] on icon "close" at bounding box center [472, 24] width 8 height 8
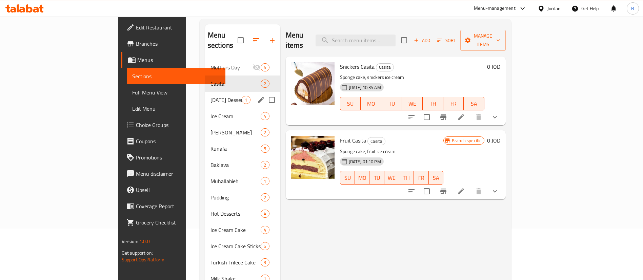
click at [211, 96] on span "Ramadan Dessert" at bounding box center [227, 100] width 32 height 8
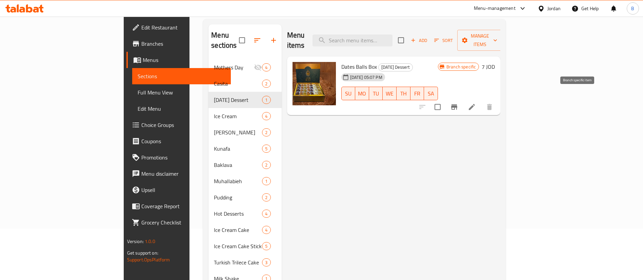
click at [463, 101] on button "Branch-specific-item" at bounding box center [454, 107] width 16 height 16
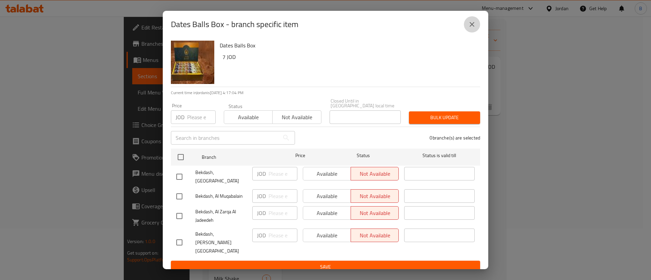
click at [474, 28] on icon "close" at bounding box center [472, 24] width 8 height 8
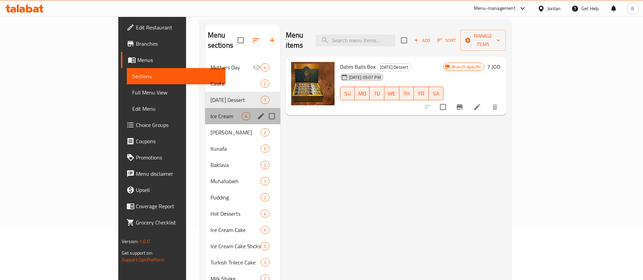
click at [205, 113] on div "Ice Cream 4" at bounding box center [242, 116] width 75 height 16
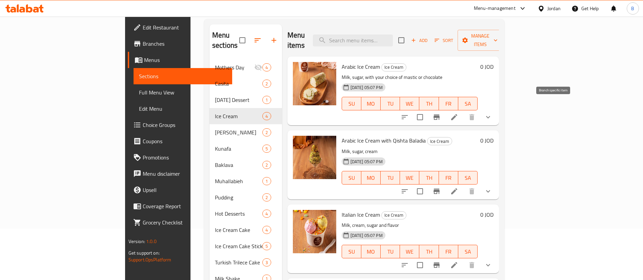
click at [440, 115] on icon "Branch-specific-item" at bounding box center [437, 117] width 6 height 5
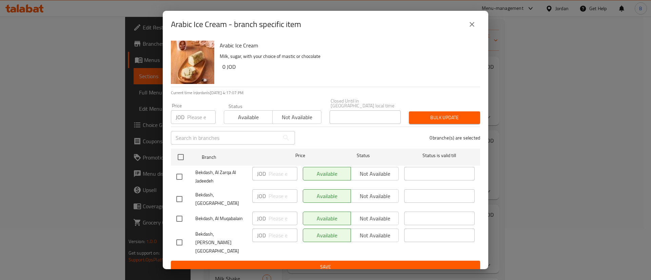
click at [475, 28] on icon "close" at bounding box center [472, 24] width 8 height 8
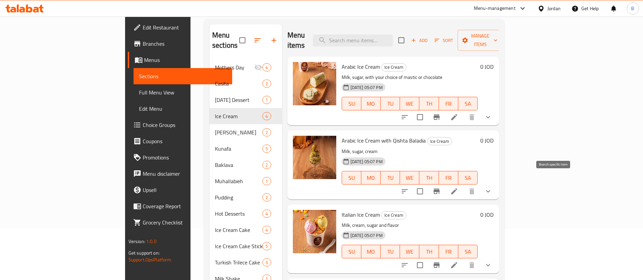
click at [445, 183] on button "Branch-specific-item" at bounding box center [437, 191] width 16 height 16
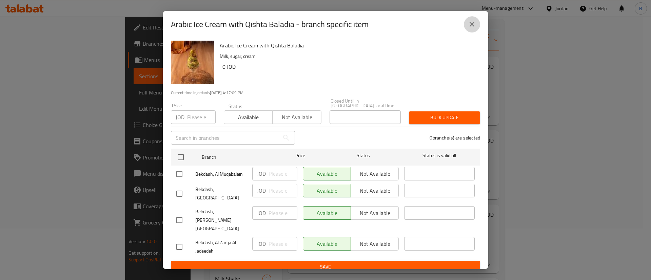
click at [472, 28] on icon "close" at bounding box center [472, 24] width 8 height 8
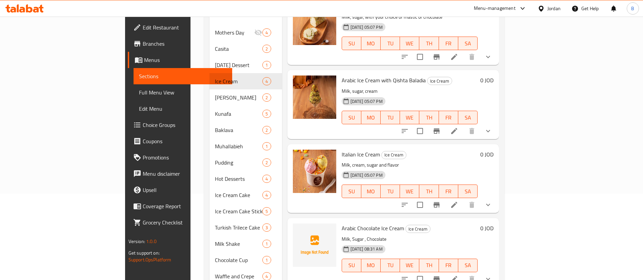
scroll to position [102, 0]
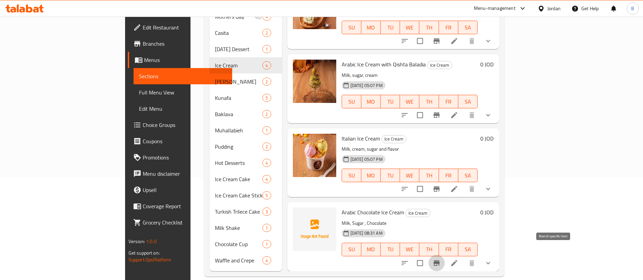
click at [445, 255] on button "Branch-specific-item" at bounding box center [437, 263] width 16 height 16
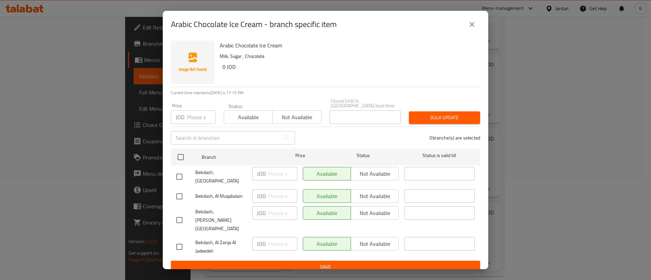
click at [475, 28] on icon "close" at bounding box center [472, 24] width 8 height 8
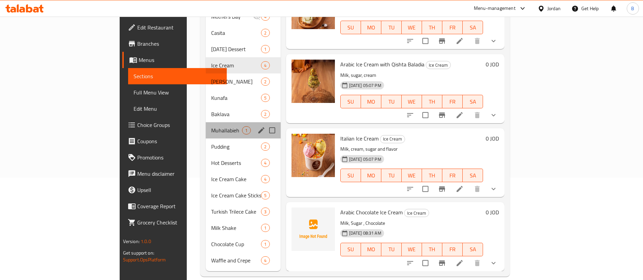
click at [206, 122] on div "Muhallabieh 1" at bounding box center [243, 130] width 75 height 16
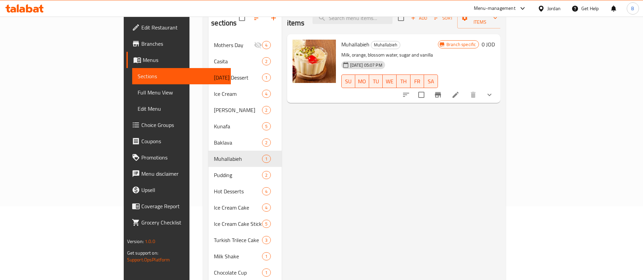
scroll to position [52, 0]
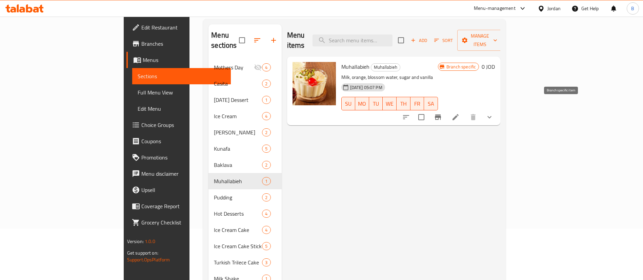
click at [446, 109] on button "Branch-specific-item" at bounding box center [438, 117] width 16 height 16
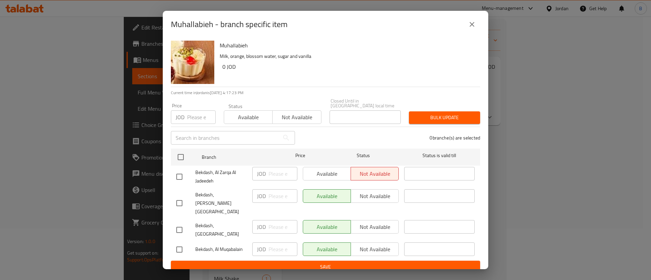
click at [471, 28] on icon "close" at bounding box center [472, 24] width 8 height 8
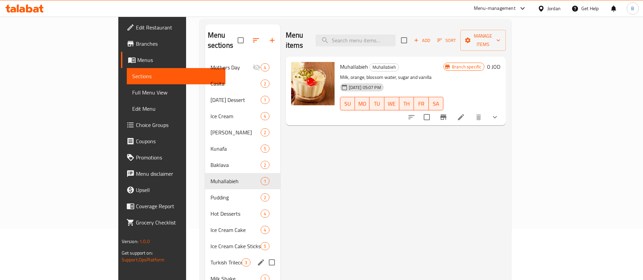
click at [205, 241] on div "Ice Cream Cake Sticks 5" at bounding box center [242, 246] width 75 height 16
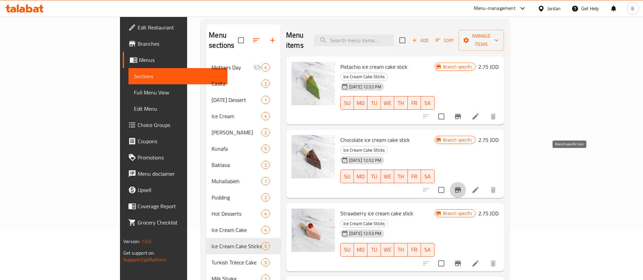
click at [462, 186] on icon "Branch-specific-item" at bounding box center [458, 190] width 8 height 8
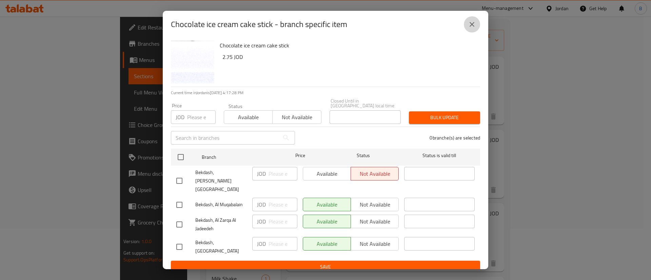
click at [474, 28] on icon "close" at bounding box center [472, 24] width 8 height 8
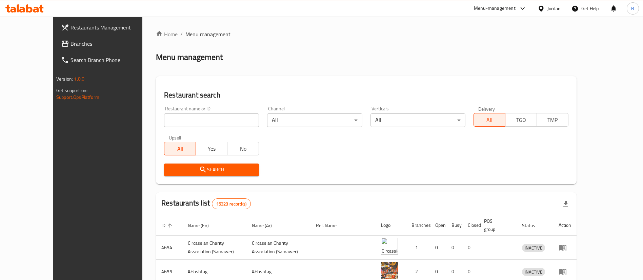
click at [204, 120] on input "search" at bounding box center [211, 121] width 95 height 14
paste input "774120"
type input "774120"
click button "Search" at bounding box center [211, 170] width 95 height 13
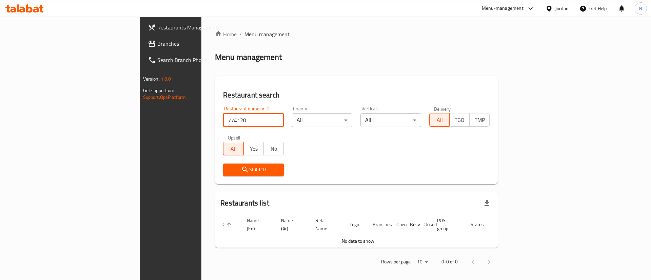
click at [142, 48] on link "Branches" at bounding box center [195, 44] width 106 height 16
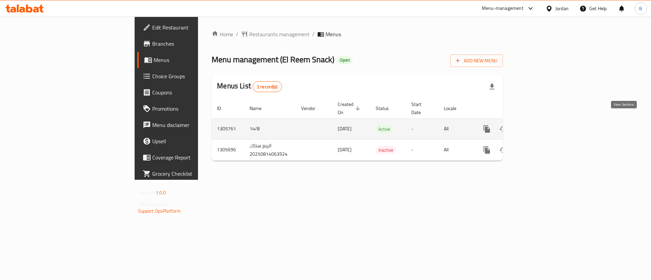
click at [540, 125] on icon "enhanced table" at bounding box center [536, 129] width 8 height 8
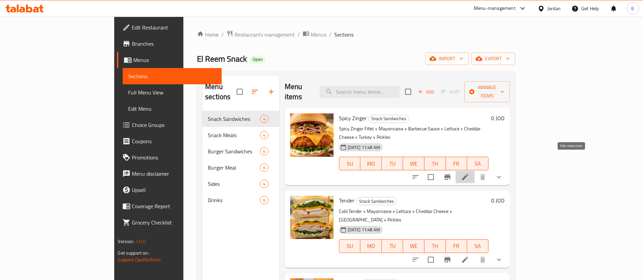
click at [469, 173] on icon at bounding box center [465, 177] width 8 height 8
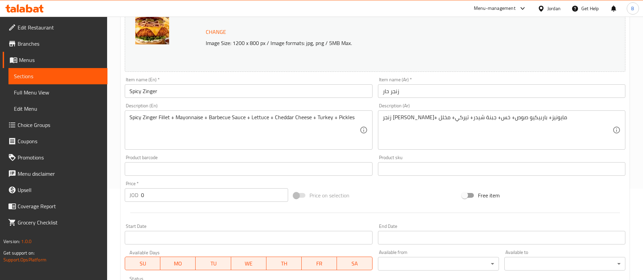
scroll to position [71, 0]
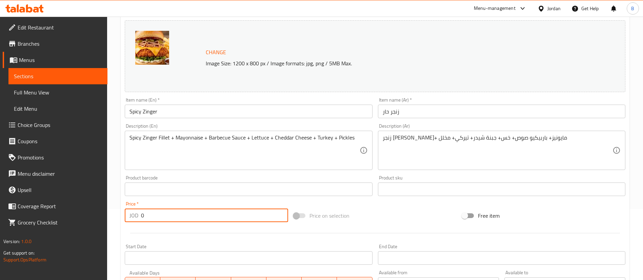
drag, startPoint x: 168, startPoint y: 219, endPoint x: 0, endPoint y: 182, distance: 171.6
click at [0, 182] on div "Edit Restaurant Branches Menus Sections Full Menu View Edit Menu Choice Groups …" at bounding box center [321, 189] width 643 height 488
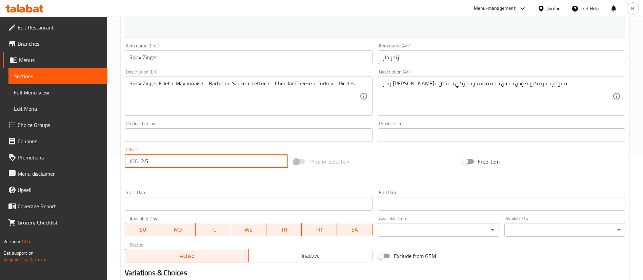
scroll to position [224, 0]
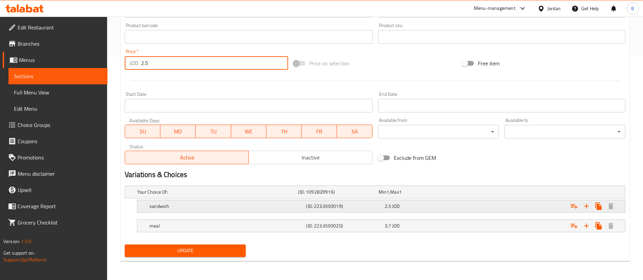
type input "2.5"
click at [404, 196] on div "2.5 JOD" at bounding box center [418, 192] width 78 height 7
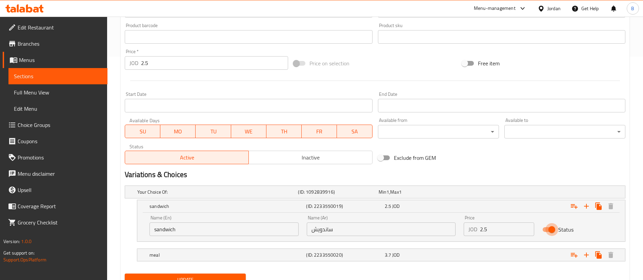
click at [543, 228] on input "Status" at bounding box center [552, 229] width 39 height 13
checkbox input "false"
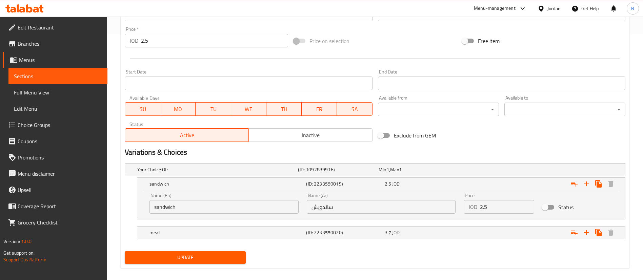
scroll to position [253, 0]
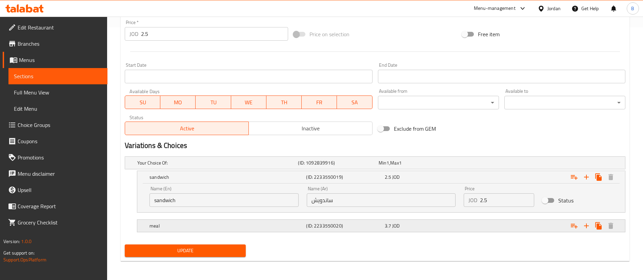
click at [387, 168] on span "3.7" at bounding box center [383, 163] width 8 height 9
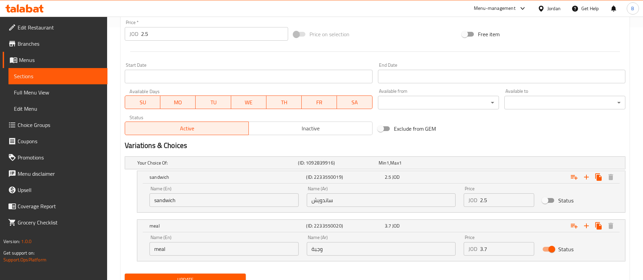
click at [545, 249] on input "Status" at bounding box center [552, 249] width 39 height 13
checkbox input "false"
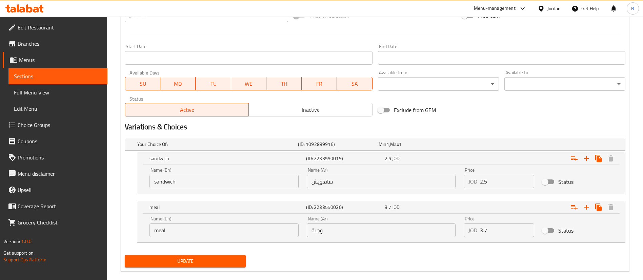
scroll to position [282, 0]
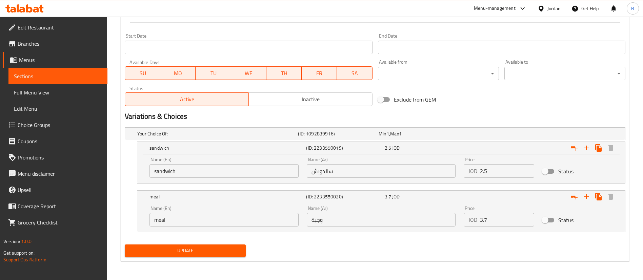
click at [184, 245] on button "Update" at bounding box center [185, 251] width 121 height 13
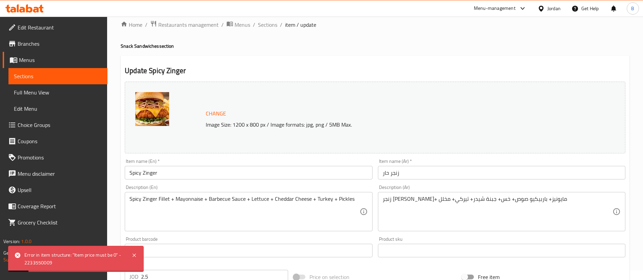
scroll to position [0, 0]
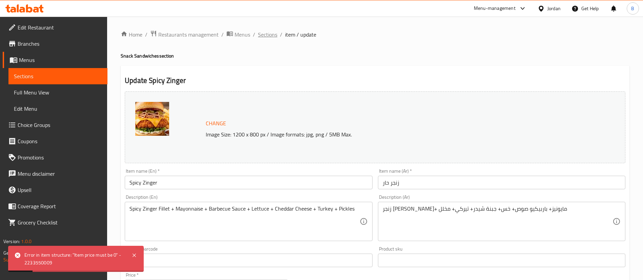
click at [267, 34] on span "Sections" at bounding box center [267, 35] width 19 height 8
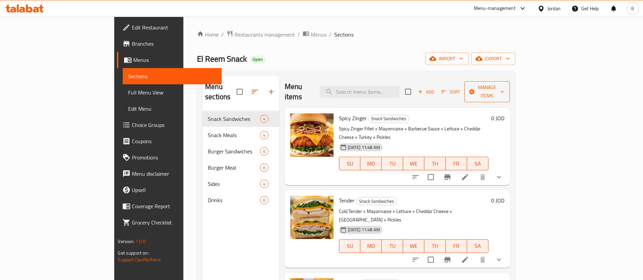
click at [505, 87] on span "Manage items" at bounding box center [487, 91] width 35 height 17
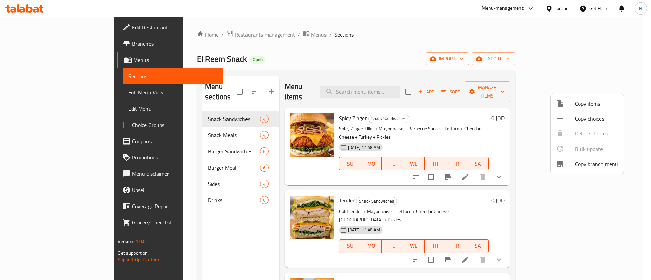
click at [580, 106] on span "Copy items" at bounding box center [596, 104] width 43 height 8
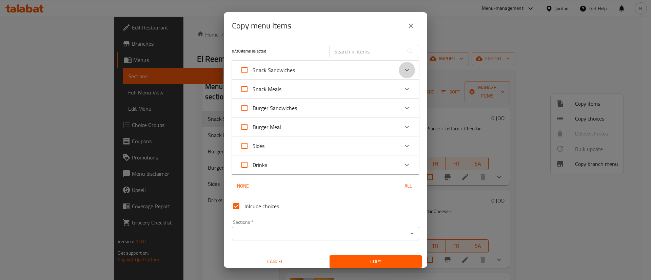
click at [403, 70] on icon "Expand" at bounding box center [407, 70] width 8 height 8
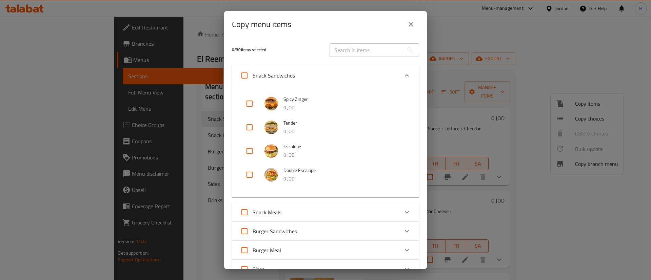
click at [250, 104] on input "checkbox" at bounding box center [249, 104] width 16 height 16
checkbox input "true"
click at [247, 127] on input "checkbox" at bounding box center [249, 127] width 16 height 16
checkbox input "true"
click at [249, 156] on input "checkbox" at bounding box center [249, 151] width 16 height 16
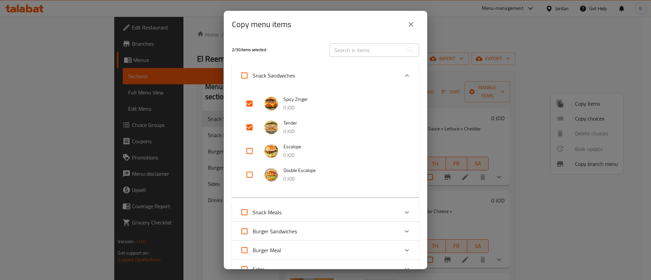
checkbox input "true"
click at [251, 173] on input "checkbox" at bounding box center [249, 175] width 16 height 16
checkbox input "true"
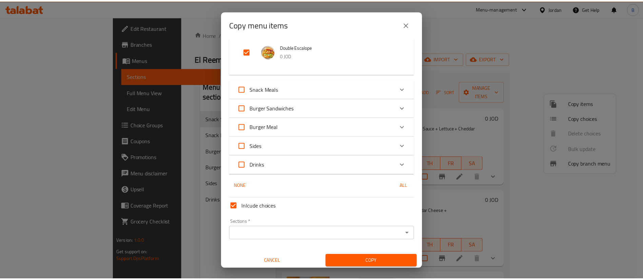
scroll to position [126, 0]
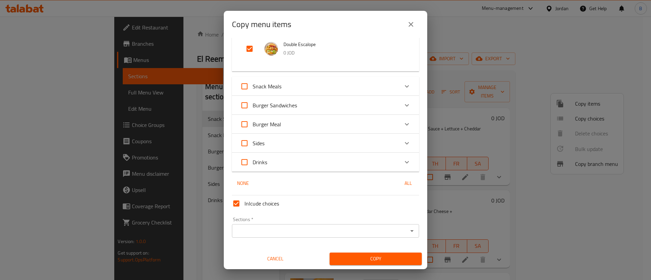
click at [241, 202] on input "Inlcude choices" at bounding box center [236, 204] width 16 height 16
checkbox input "false"
click at [272, 231] on input "Sections   *" at bounding box center [320, 231] width 172 height 9
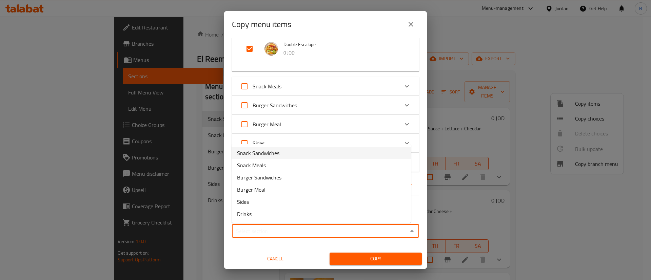
click at [265, 153] on span "Snack Sandwiches" at bounding box center [258, 153] width 42 height 8
type input "Snack Sandwiches"
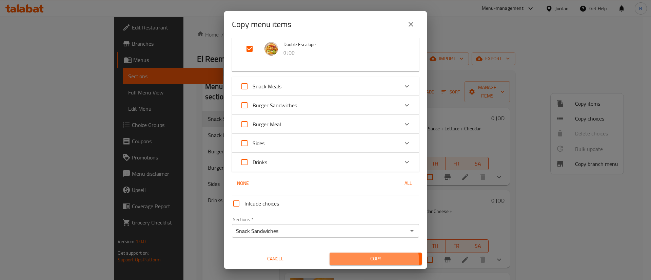
click at [368, 261] on span "Copy" at bounding box center [375, 259] width 81 height 8
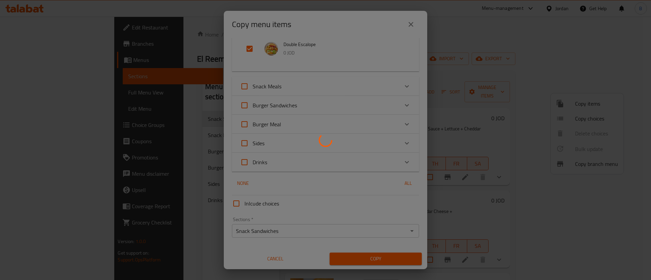
click at [516, 106] on div at bounding box center [325, 140] width 651 height 280
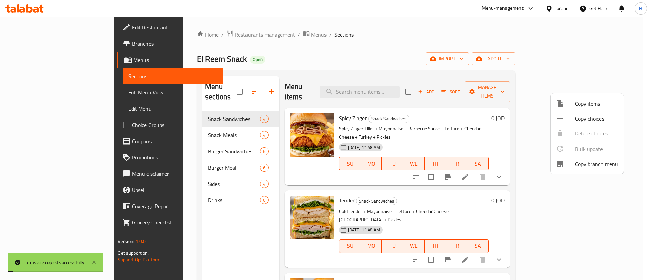
click at [516, 105] on div at bounding box center [325, 140] width 651 height 280
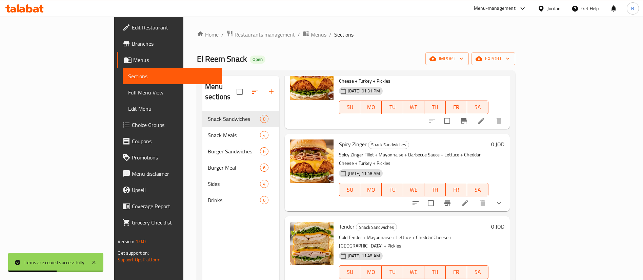
scroll to position [305, 0]
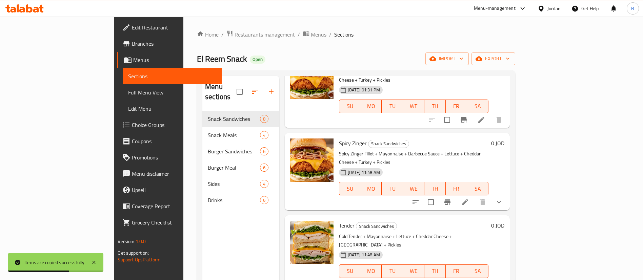
click at [469, 198] on icon at bounding box center [465, 202] width 8 height 8
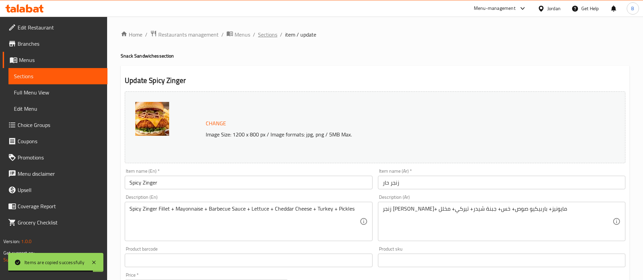
click at [258, 37] on span "Sections" at bounding box center [267, 35] width 19 height 8
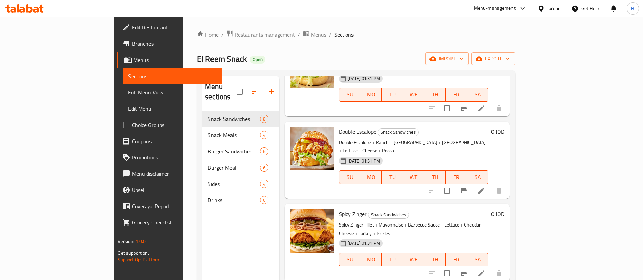
scroll to position [153, 0]
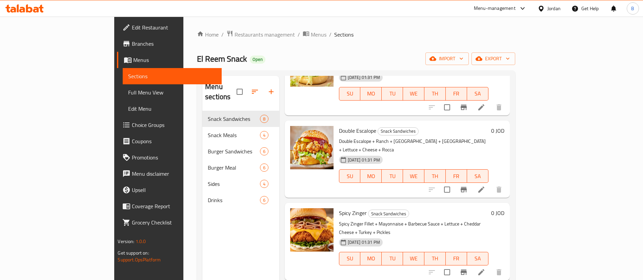
click at [505, 209] on h6 "0 JOD" at bounding box center [497, 213] width 13 height 9
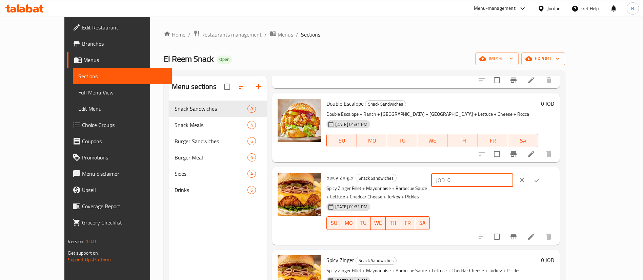
drag, startPoint x: 516, startPoint y: 179, endPoint x: 402, endPoint y: 181, distance: 114.0
click at [418, 181] on div "Spicy Zinger Snack Sandwiches Spicy Zinger Fillet + Mayonnaise + Barbecue Sauce…" at bounding box center [440, 206] width 233 height 72
type input "2.5"
click at [540, 179] on icon "ok" at bounding box center [537, 181] width 5 height 4
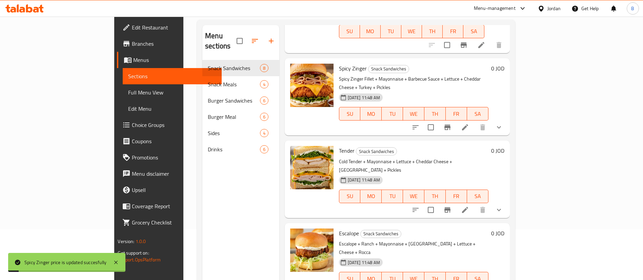
scroll to position [95, 0]
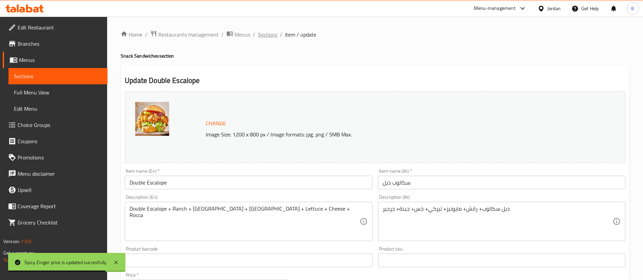
click at [265, 33] on span "Sections" at bounding box center [267, 35] width 19 height 8
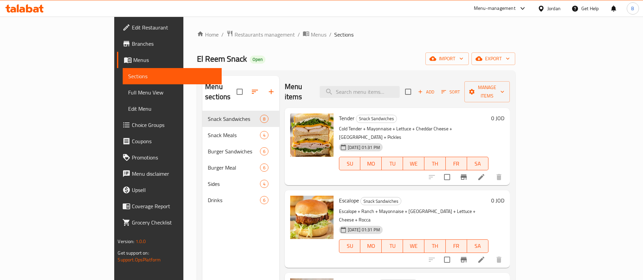
scroll to position [102, 0]
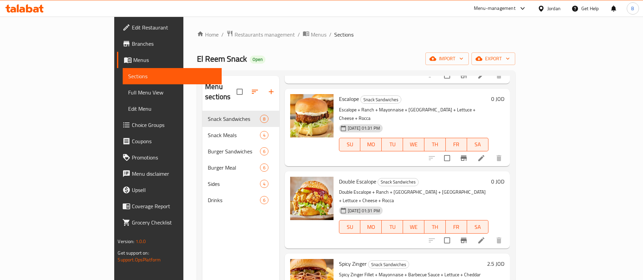
click at [505, 177] on h6 "0 JOD" at bounding box center [497, 181] width 13 height 9
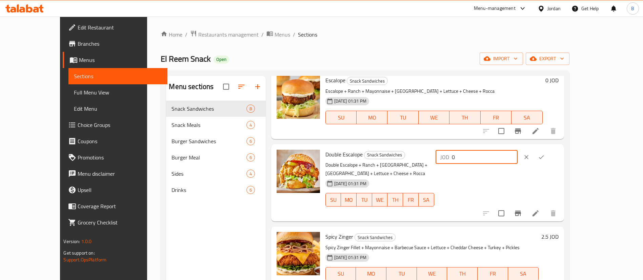
drag, startPoint x: 540, startPoint y: 156, endPoint x: 466, endPoint y: 156, distance: 73.6
click at [486, 156] on div "Double Escalope Snack Sandwiches Double Escalope + Ranch + Mayonnaise + [GEOGRA…" at bounding box center [442, 183] width 239 height 72
type input "3.5"
click at [545, 154] on icon "ok" at bounding box center [541, 157] width 7 height 7
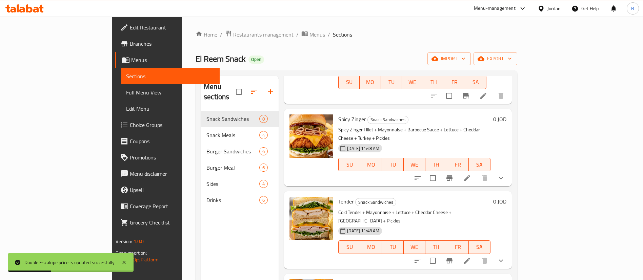
scroll to position [95, 0]
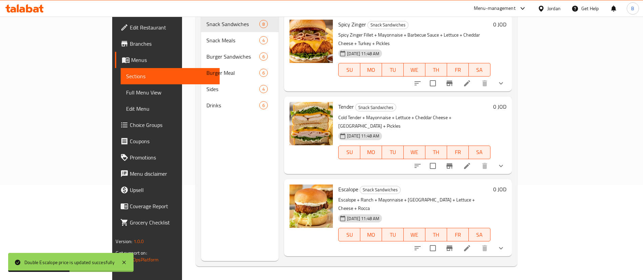
click at [470, 246] on icon at bounding box center [467, 249] width 6 height 6
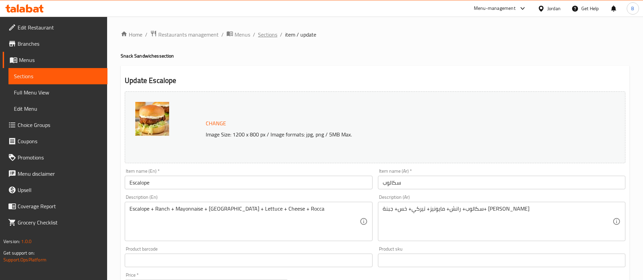
click at [262, 35] on span "Sections" at bounding box center [267, 35] width 19 height 8
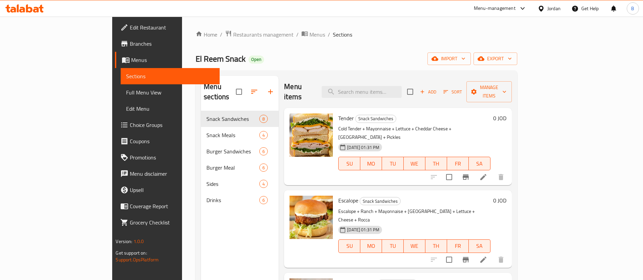
click at [507, 196] on h6 "0 JOD" at bounding box center [499, 200] width 13 height 9
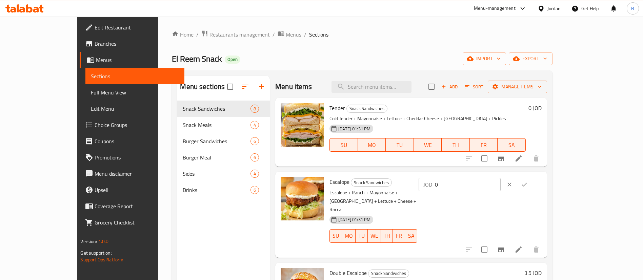
drag, startPoint x: 461, startPoint y: 181, endPoint x: 320, endPoint y: 153, distance: 144.1
click at [361, 170] on div "Menu items Add Sort Manage items Tender Snack Sandwiches Cold Tender + Mayonnai…" at bounding box center [408, 216] width 277 height 280
type input "2.5"
click at [528, 182] on icon "ok" at bounding box center [524, 184] width 7 height 7
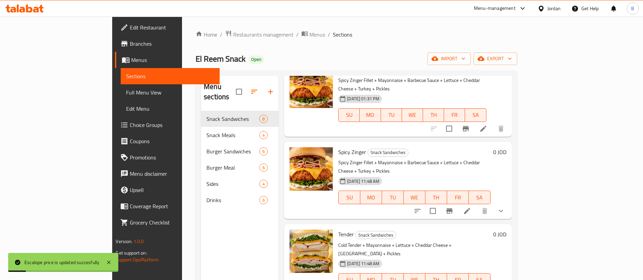
scroll to position [329, 0]
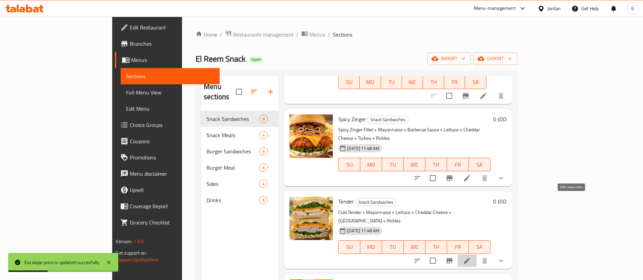
click at [471, 257] on icon at bounding box center [467, 261] width 8 height 8
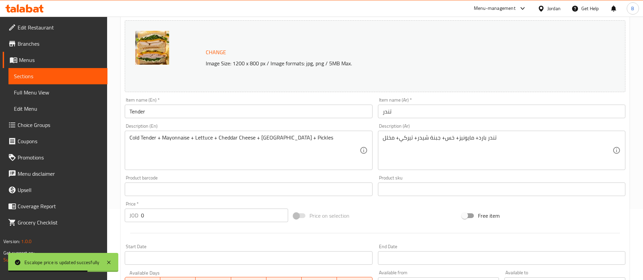
scroll to position [41, 0]
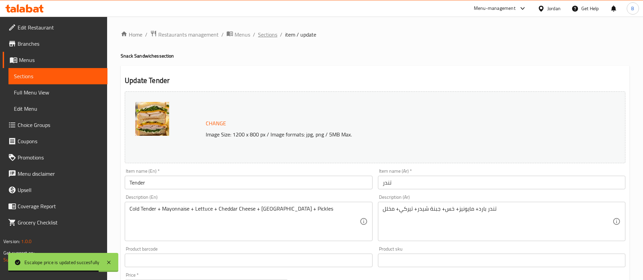
click at [267, 33] on span "Sections" at bounding box center [267, 35] width 19 height 8
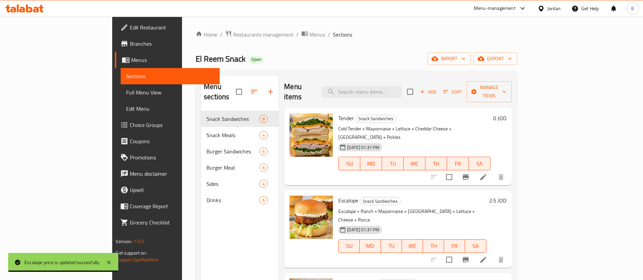
click at [507, 114] on h6 "0 JOD" at bounding box center [499, 118] width 13 height 9
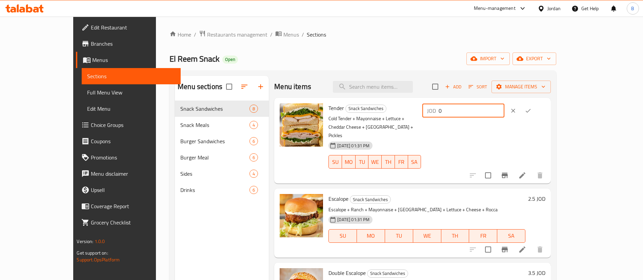
drag, startPoint x: 532, startPoint y: 110, endPoint x: 427, endPoint y: 118, distance: 105.1
click at [460, 110] on div "Tender Snack Sandwiches Cold Tender + Mayonnaise + Lettuce + Cheddar Cheese + […" at bounding box center [437, 141] width 222 height 80
type input "2.5"
click at [536, 111] on button "ok" at bounding box center [528, 110] width 15 height 15
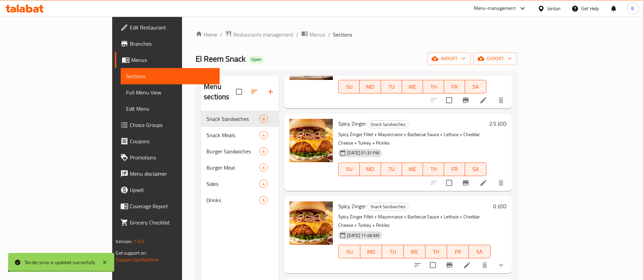
scroll to position [254, 0]
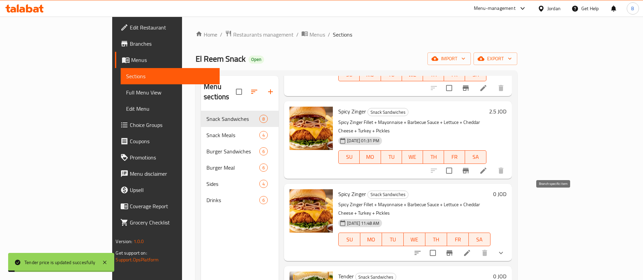
click at [471, 249] on icon at bounding box center [467, 253] width 8 height 8
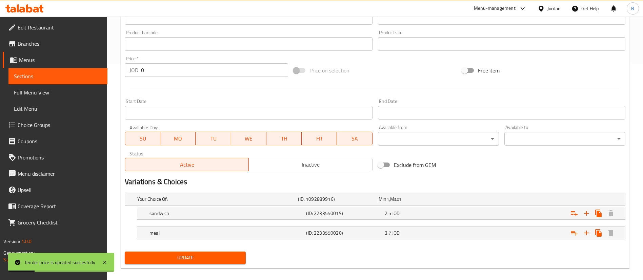
scroll to position [224, 0]
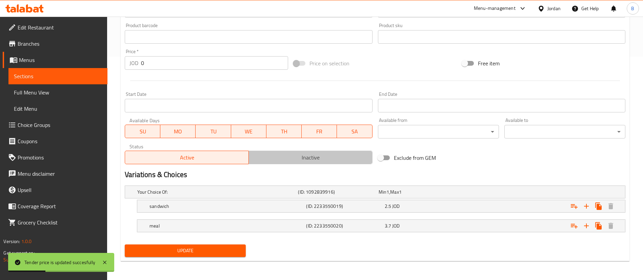
click at [298, 160] on span "Inactive" at bounding box center [311, 158] width 118 height 10
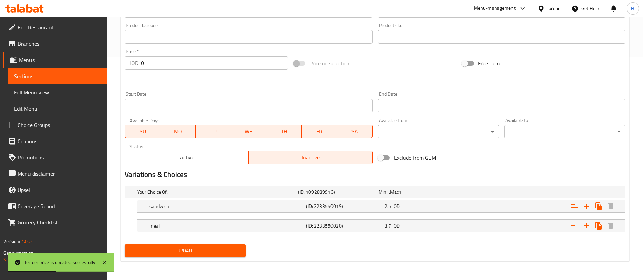
click at [225, 248] on span "Update" at bounding box center [185, 251] width 110 height 8
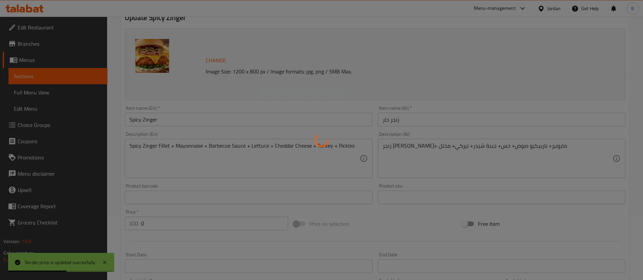
scroll to position [0, 0]
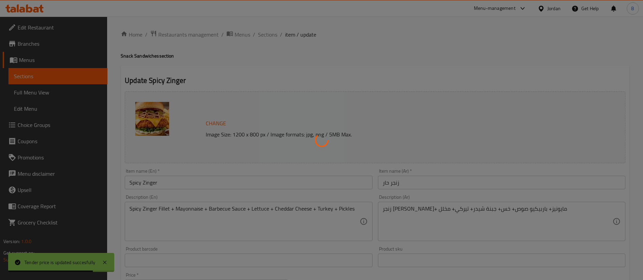
click at [271, 35] on div at bounding box center [321, 140] width 643 height 280
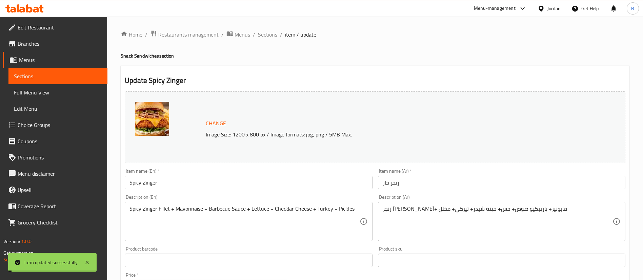
click at [273, 33] on span "Sections" at bounding box center [267, 35] width 19 height 8
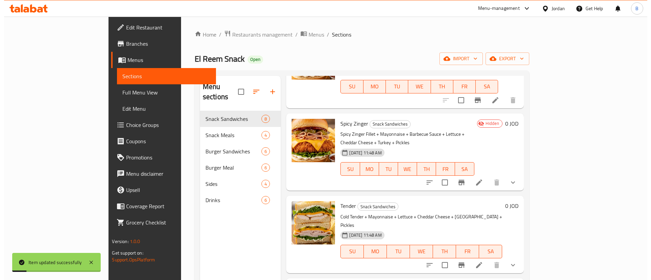
scroll to position [329, 0]
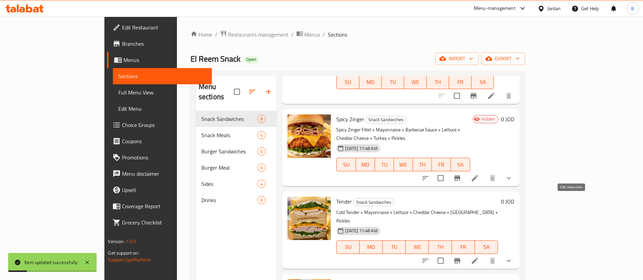
click at [479, 257] on icon at bounding box center [475, 261] width 8 height 8
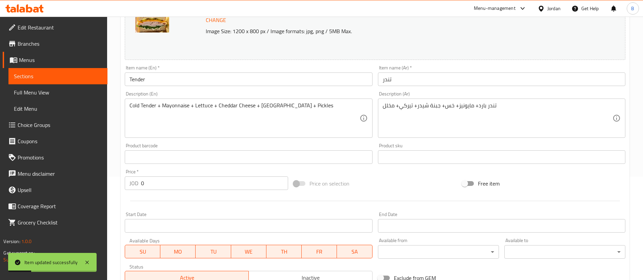
scroll to position [224, 0]
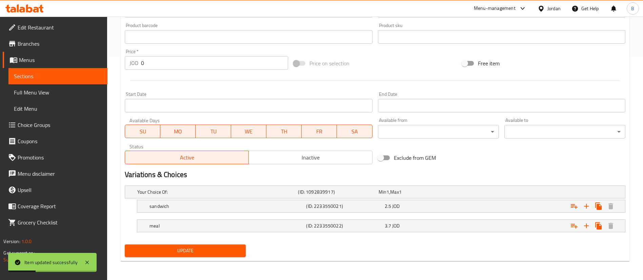
click at [328, 149] on div "Active Inactive" at bounding box center [249, 154] width 248 height 20
click at [319, 173] on h2 "Variations & Choices" at bounding box center [375, 175] width 501 height 10
click at [327, 159] on span "Inactive" at bounding box center [311, 158] width 118 height 10
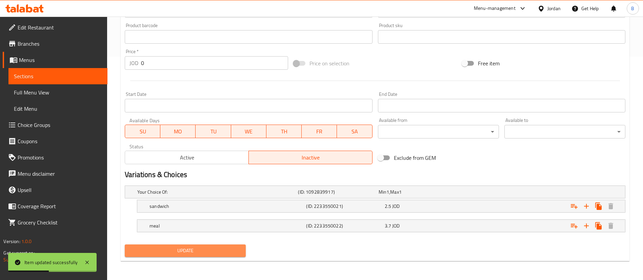
click at [219, 248] on span "Update" at bounding box center [185, 251] width 110 height 8
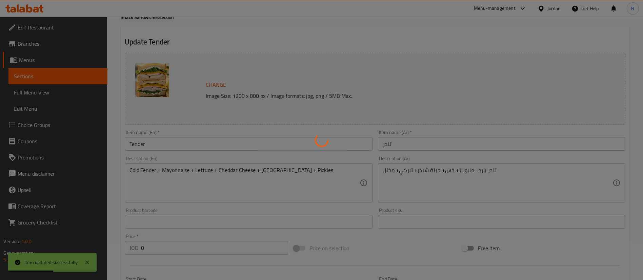
scroll to position [0, 0]
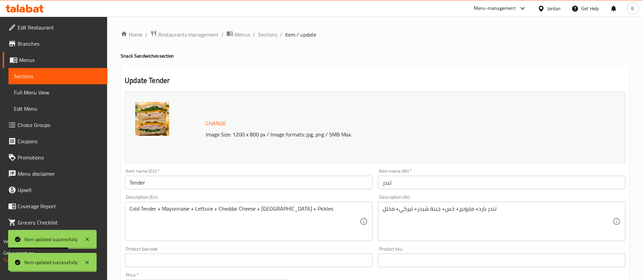
click at [265, 37] on span "Sections" at bounding box center [267, 35] width 19 height 8
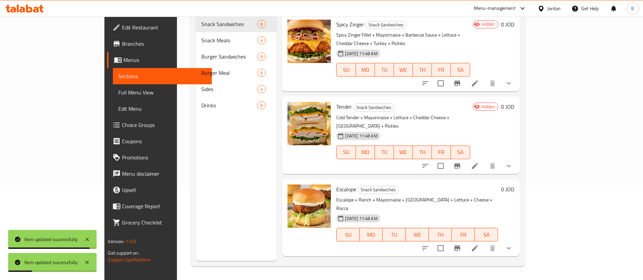
click at [485, 242] on li at bounding box center [475, 248] width 19 height 12
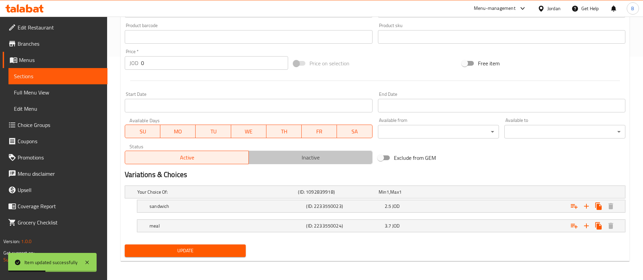
click at [288, 153] on span "Inactive" at bounding box center [311, 158] width 118 height 10
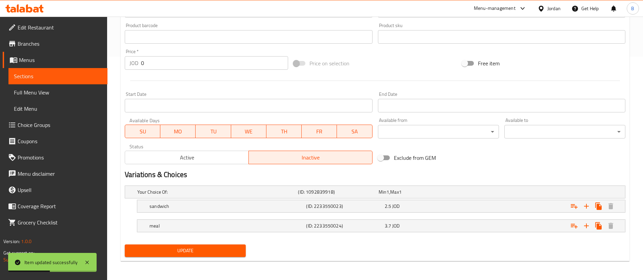
click at [231, 250] on span "Update" at bounding box center [185, 251] width 110 height 8
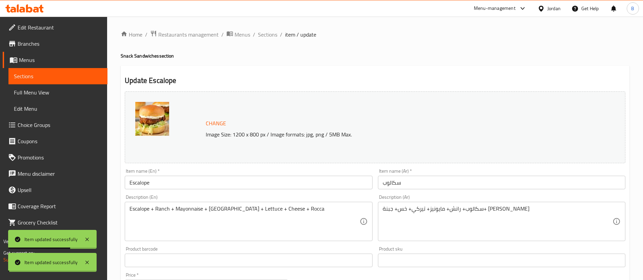
click at [269, 34] on span "Sections" at bounding box center [267, 35] width 19 height 8
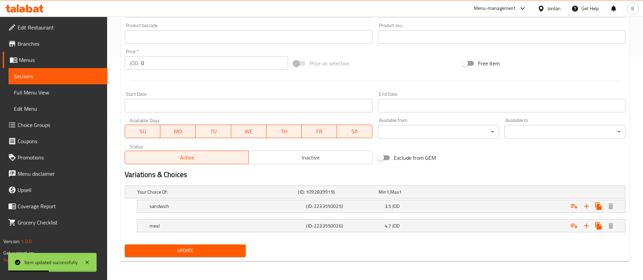
click at [317, 153] on span "Inactive" at bounding box center [311, 158] width 118 height 10
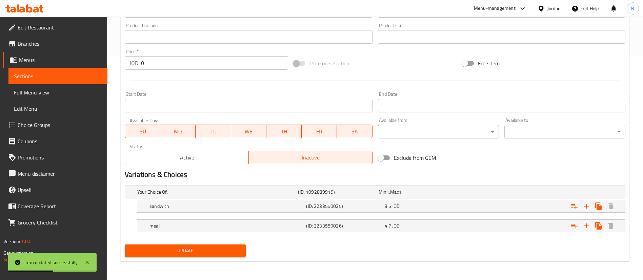
click at [208, 252] on span "Update" at bounding box center [185, 251] width 110 height 8
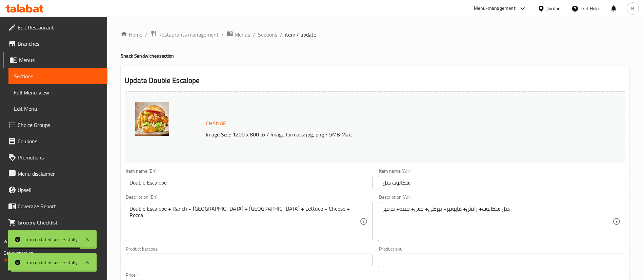
click at [267, 36] on span "Sections" at bounding box center [267, 35] width 19 height 8
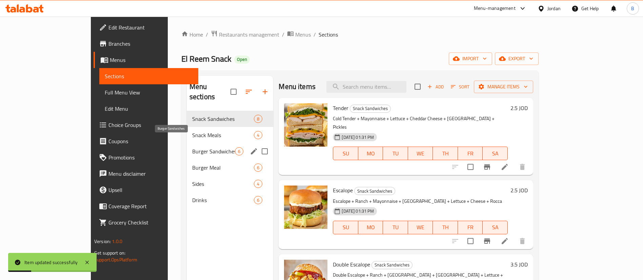
click at [192, 148] on span "Burger Sandwiches" at bounding box center [213, 152] width 43 height 8
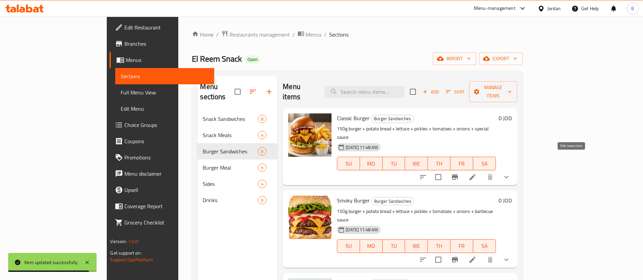
click at [477, 173] on icon at bounding box center [473, 177] width 8 height 8
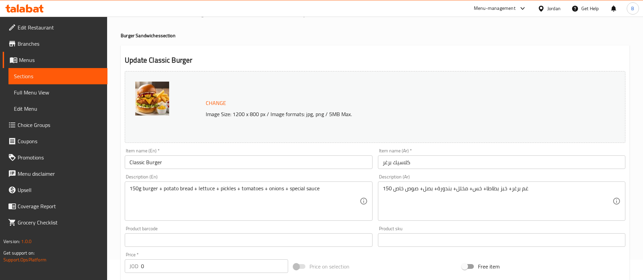
scroll to position [13, 0]
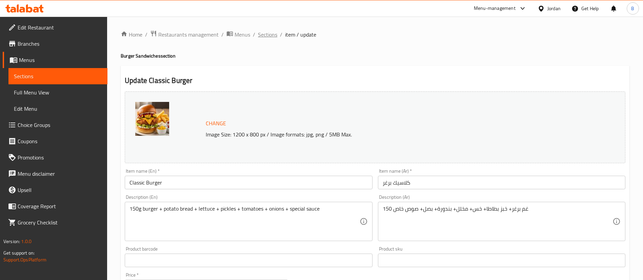
click at [267, 34] on span "Sections" at bounding box center [267, 35] width 19 height 8
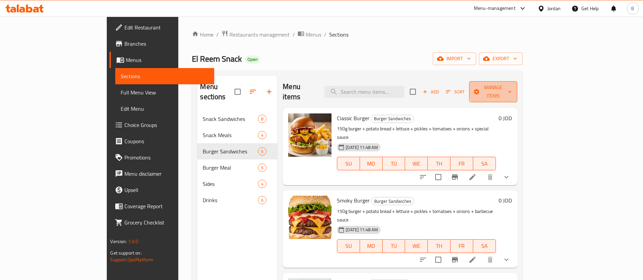
click at [512, 87] on span "Manage items" at bounding box center [493, 91] width 37 height 17
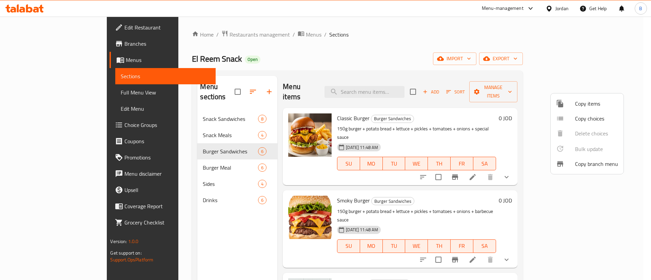
click at [593, 107] on span "Copy items" at bounding box center [596, 104] width 43 height 8
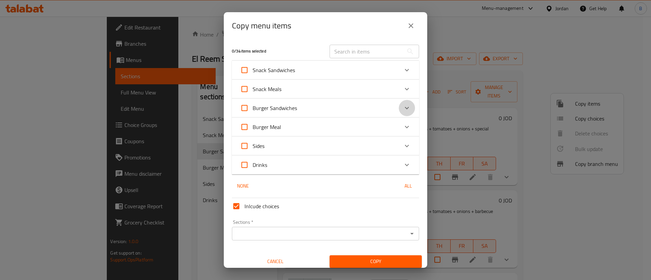
click at [403, 110] on icon "Expand" at bounding box center [407, 108] width 8 height 8
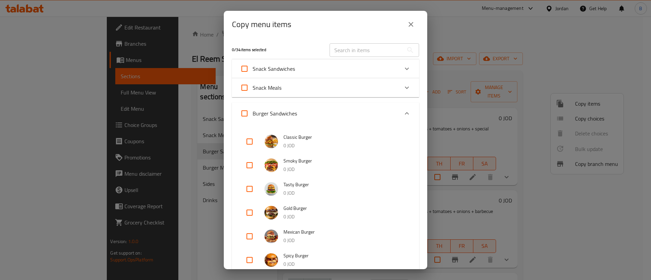
click at [251, 139] on input "checkbox" at bounding box center [249, 142] width 16 height 16
checkbox input "true"
click at [245, 163] on input "checkbox" at bounding box center [249, 165] width 16 height 16
checkbox input "true"
click at [250, 188] on input "checkbox" at bounding box center [249, 189] width 16 height 16
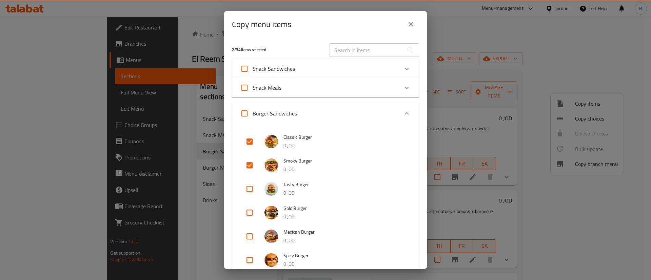
checkbox input "true"
click at [249, 222] on li "Gold Burger 0 JOD" at bounding box center [325, 213] width 171 height 24
click at [250, 212] on input "checkbox" at bounding box center [249, 213] width 16 height 16
checkbox input "true"
click at [252, 240] on input "checkbox" at bounding box center [249, 237] width 16 height 16
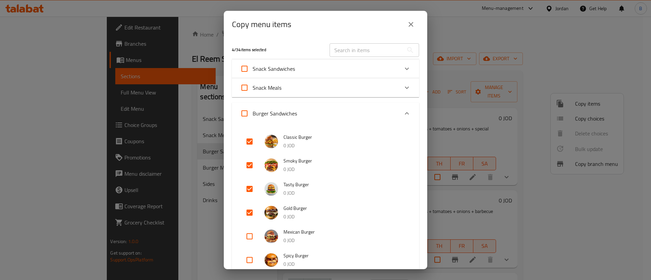
checkbox input "true"
click at [249, 255] on input "checkbox" at bounding box center [249, 260] width 16 height 16
checkbox input "true"
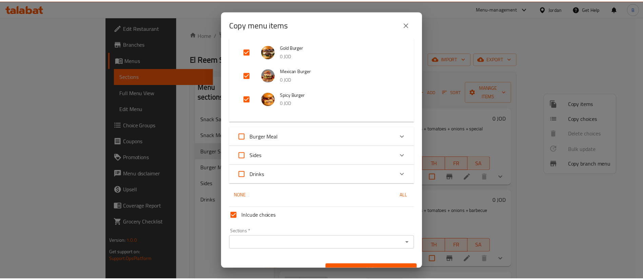
scroll to position [174, 0]
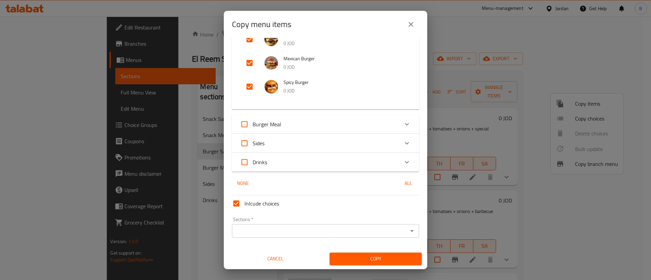
click at [254, 203] on span "Inlcude choices" at bounding box center [261, 204] width 35 height 8
click at [244, 203] on input "Inlcude choices" at bounding box center [236, 204] width 16 height 16
checkbox input "false"
click at [261, 235] on input "Sections   *" at bounding box center [320, 231] width 172 height 9
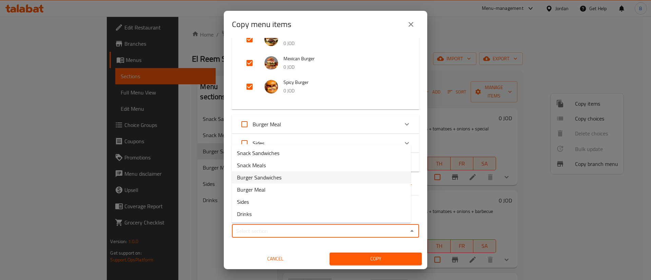
click at [271, 179] on span "Burger Sandwiches" at bounding box center [259, 178] width 44 height 8
type input "Burger Sandwiches"
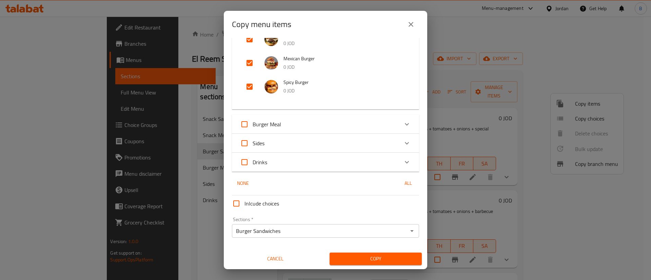
click at [356, 266] on div "Copy" at bounding box center [376, 259] width 100 height 21
click at [358, 254] on button "Copy" at bounding box center [376, 259] width 92 height 13
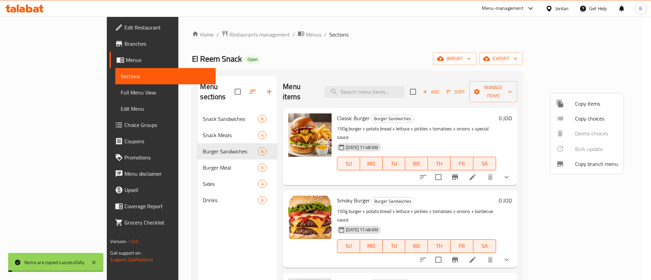
click at [486, 100] on div at bounding box center [325, 140] width 651 height 280
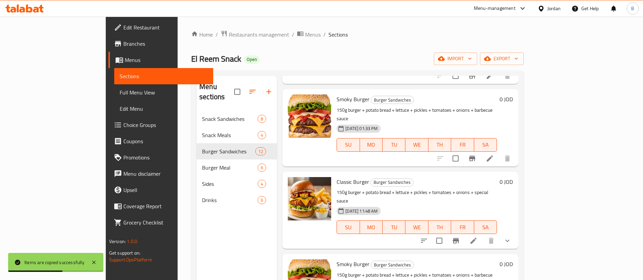
scroll to position [407, 0]
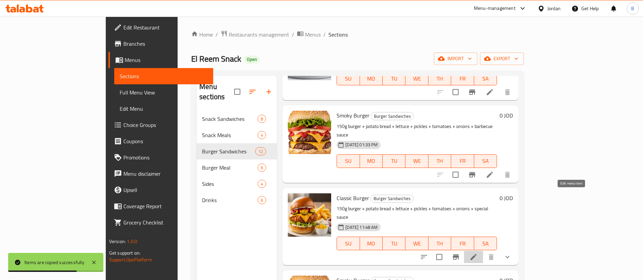
click at [478, 253] on icon at bounding box center [474, 257] width 8 height 8
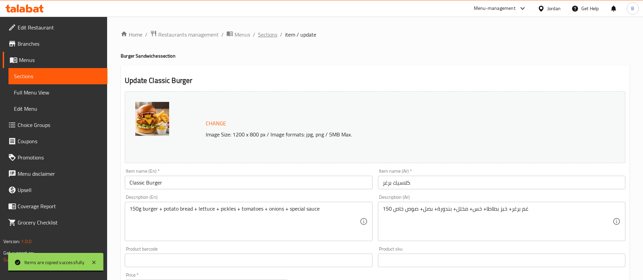
click at [266, 34] on span "Sections" at bounding box center [267, 35] width 19 height 8
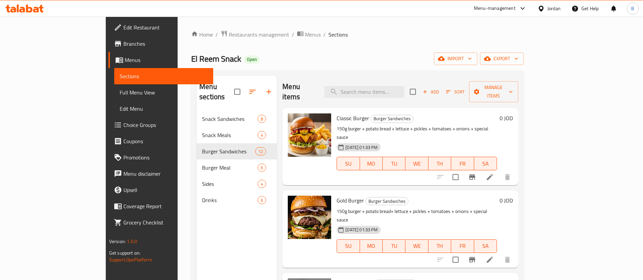
click at [513, 114] on h6 "0 JOD" at bounding box center [506, 118] width 13 height 9
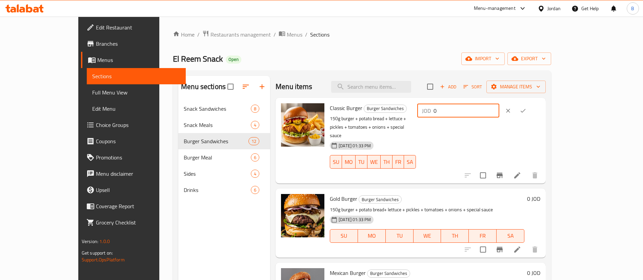
drag, startPoint x: 537, startPoint y: 109, endPoint x: 443, endPoint y: 118, distance: 94.4
click at [461, 114] on div "Classic Burger Burger Sandwiches 150g burger + potato bread + lettuce + pickles…" at bounding box center [435, 141] width 216 height 80
type input "3.4"
click at [527, 113] on icon "ok" at bounding box center [523, 110] width 7 height 7
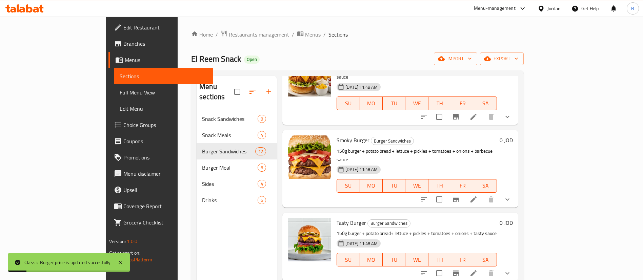
scroll to position [625, 0]
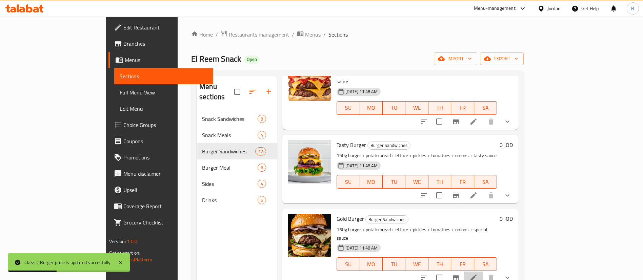
click at [478, 274] on icon at bounding box center [474, 278] width 8 height 8
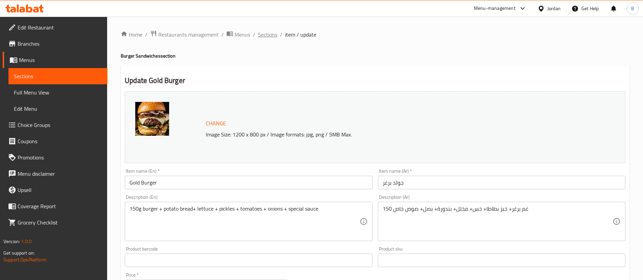
click at [267, 34] on span "Sections" at bounding box center [267, 35] width 19 height 8
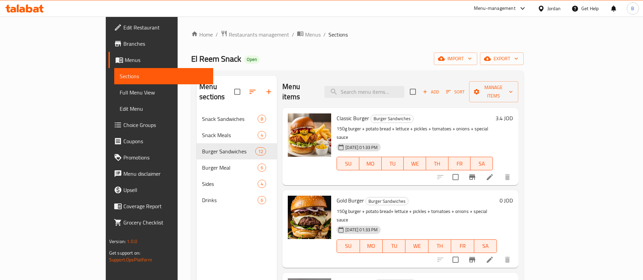
click at [513, 196] on h6 "0 JOD" at bounding box center [506, 200] width 13 height 9
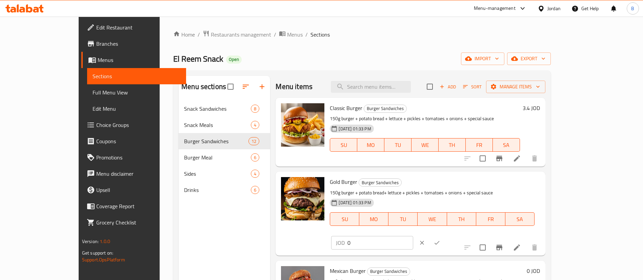
drag, startPoint x: 602, startPoint y: 178, endPoint x: 457, endPoint y: 178, distance: 144.8
click at [465, 177] on div "Gold Burger Burger Sandwiches 150g burger + potato bread+ lettuce + pickles + t…" at bounding box center [434, 214] width 215 height 78
click at [413, 236] on input "0" at bounding box center [381, 243] width 66 height 14
drag, startPoint x: 475, startPoint y: 176, endPoint x: 458, endPoint y: 176, distance: 16.6
click at [460, 176] on div "Gold Burger Burger Sandwiches 150g burger + potato bread+ lettuce + pickles + t…" at bounding box center [434, 214] width 215 height 78
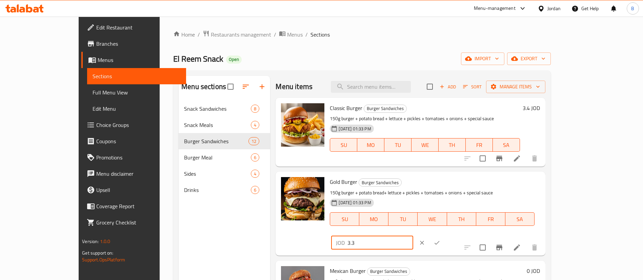
type input "3.3"
click at [441, 240] on icon "ok" at bounding box center [437, 243] width 7 height 7
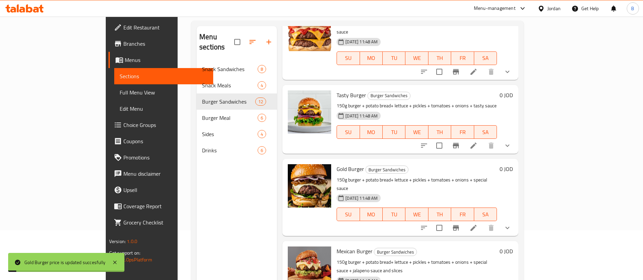
scroll to position [51, 0]
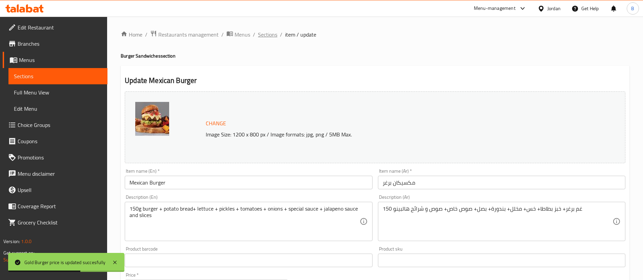
click at [265, 32] on span "Sections" at bounding box center [267, 35] width 19 height 8
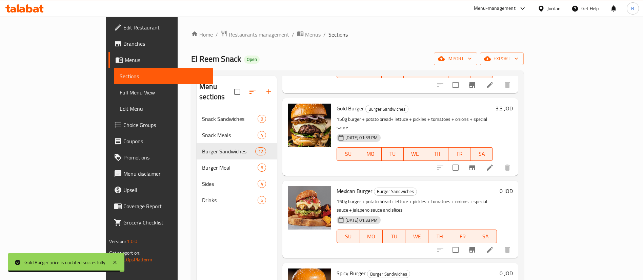
scroll to position [102, 0]
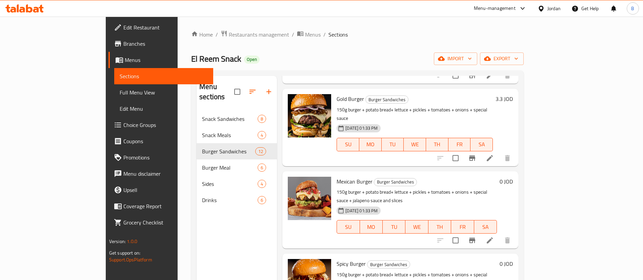
click at [513, 177] on div "0 JOD" at bounding box center [505, 181] width 16 height 9
click at [513, 177] on h6 "0 JOD" at bounding box center [506, 181] width 13 height 9
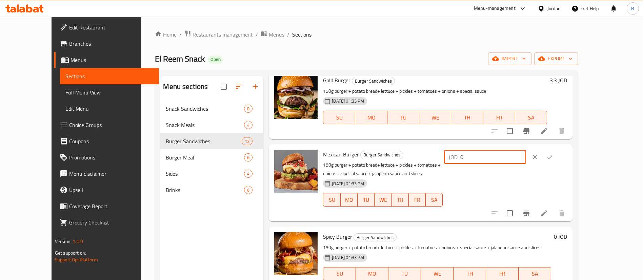
drag, startPoint x: 546, startPoint y: 156, endPoint x: 424, endPoint y: 156, distance: 122.1
click at [431, 156] on div "Mexican Burger Burger Sandwiches 150g burger + potato bread+ lettuce + pickles …" at bounding box center [445, 183] width 250 height 72
type input "3.4"
click at [557, 157] on button "ok" at bounding box center [550, 157] width 15 height 15
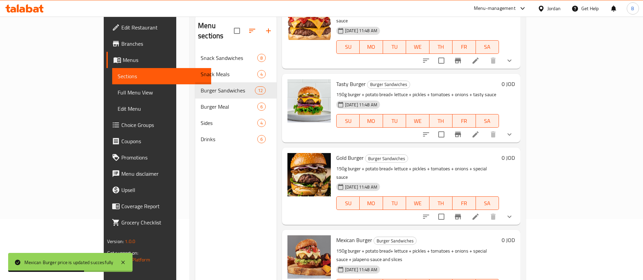
scroll to position [95, 0]
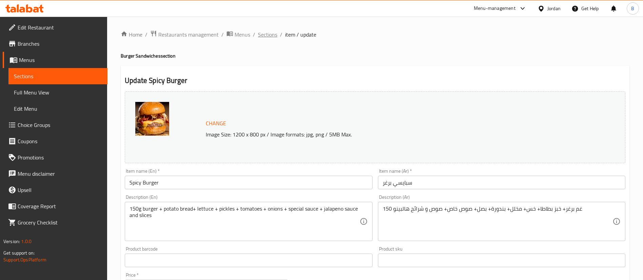
click at [271, 34] on span "Sections" at bounding box center [267, 35] width 19 height 8
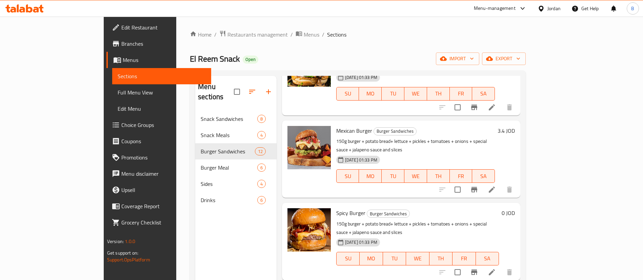
scroll to position [203, 0]
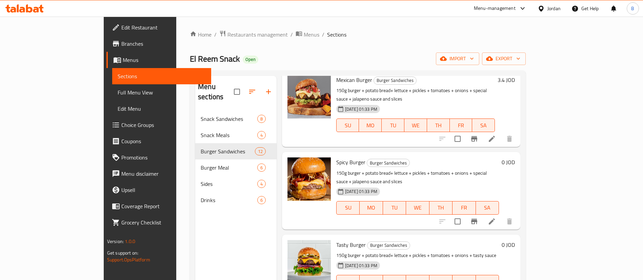
click at [515, 158] on h6 "0 JOD" at bounding box center [508, 162] width 13 height 9
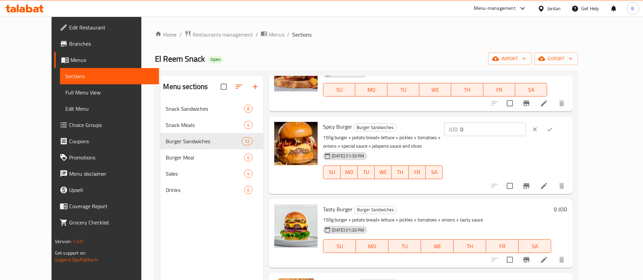
drag, startPoint x: 599, startPoint y: 130, endPoint x: 422, endPoint y: 131, distance: 176.7
click at [459, 130] on div "Spicy Burger Burger Sandwiches 150g burger + potato bread+ lettuce + pickles + …" at bounding box center [445, 155] width 250 height 72
type input "3.4"
click at [553, 128] on icon "ok" at bounding box center [550, 129] width 7 height 7
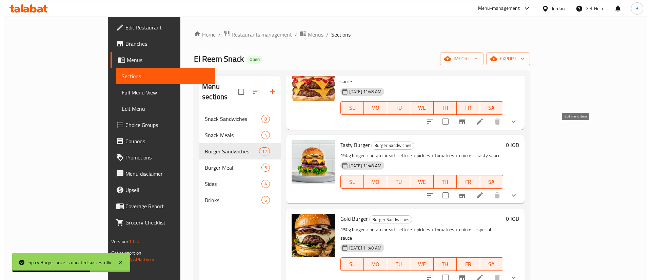
scroll to position [574, 0]
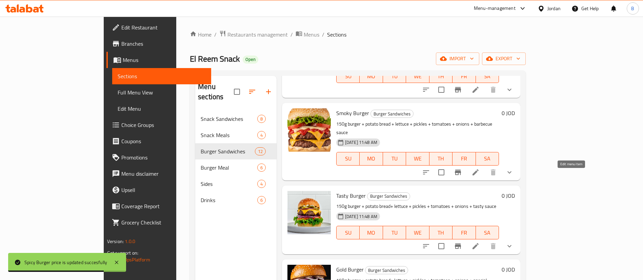
click at [480, 242] on icon at bounding box center [476, 246] width 8 height 8
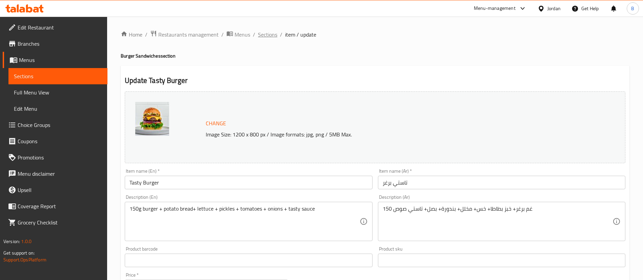
click at [270, 36] on span "Sections" at bounding box center [267, 35] width 19 height 8
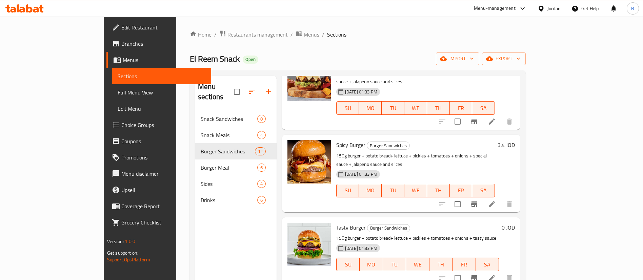
scroll to position [254, 0]
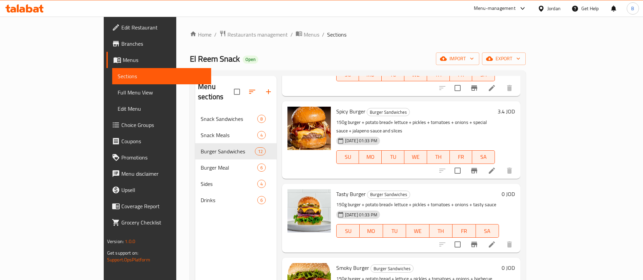
click at [515, 190] on h6 "0 JOD" at bounding box center [508, 194] width 13 height 9
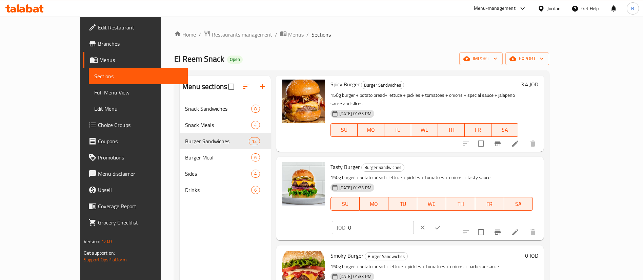
drag, startPoint x: 530, startPoint y: 153, endPoint x: 442, endPoint y: 156, distance: 87.9
click at [464, 160] on div "Tasty Burger Burger Sandwiches 150g burger + potato bread+ lettuce + pickles + …" at bounding box center [435, 199] width 214 height 78
type input "3.4"
click at [441, 224] on icon "ok" at bounding box center [437, 227] width 7 height 7
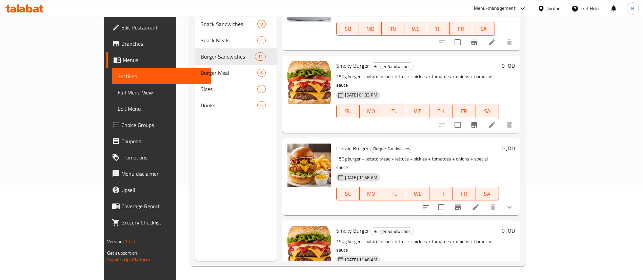
scroll to position [371, 0]
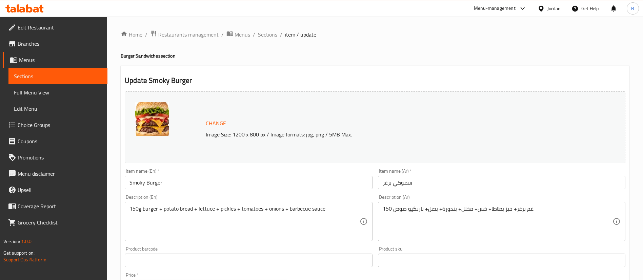
click at [264, 37] on span "Sections" at bounding box center [267, 35] width 19 height 8
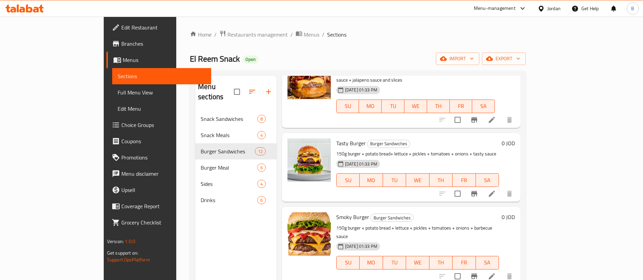
click at [515, 213] on h6 "0 JOD" at bounding box center [508, 217] width 13 height 9
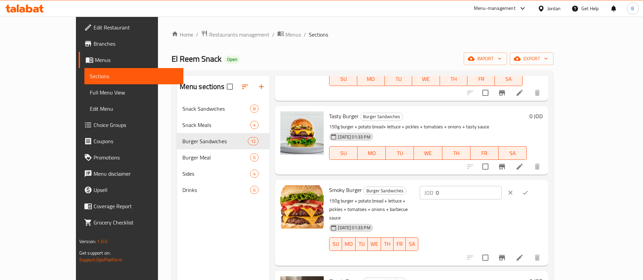
drag, startPoint x: 542, startPoint y: 177, endPoint x: 478, endPoint y: 178, distance: 63.8
click at [493, 183] on div "Smoky Burger Burger Sandwiches 150g burger + potato bread + lettuce + pickles +…" at bounding box center [436, 223] width 219 height 80
type input "3.4"
click at [529, 190] on icon "ok" at bounding box center [525, 193] width 7 height 7
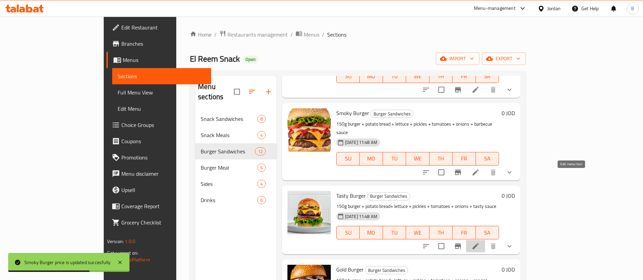
click at [480, 242] on icon at bounding box center [476, 246] width 8 height 8
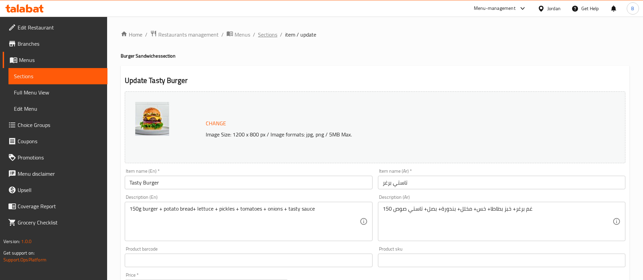
click at [270, 39] on span "Sections" at bounding box center [267, 35] width 19 height 8
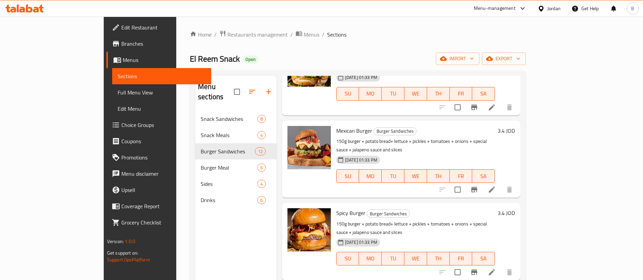
scroll to position [20, 0]
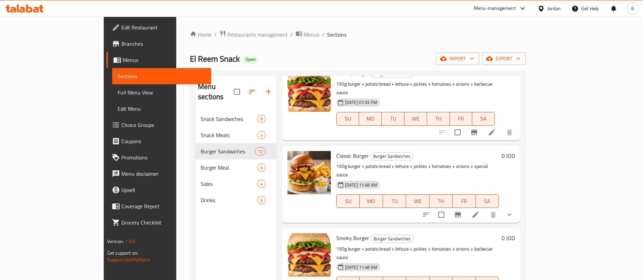
click at [480, 211] on icon at bounding box center [476, 215] width 8 height 8
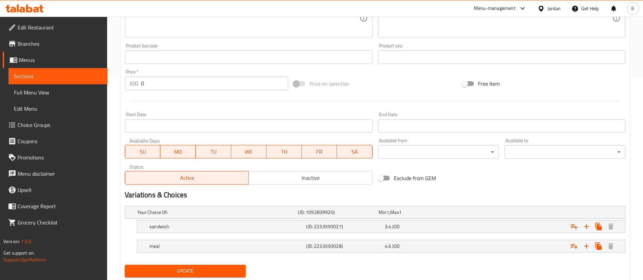
click at [308, 170] on div "Active Inactive" at bounding box center [249, 174] width 248 height 20
click at [292, 174] on span "Inactive" at bounding box center [311, 178] width 118 height 10
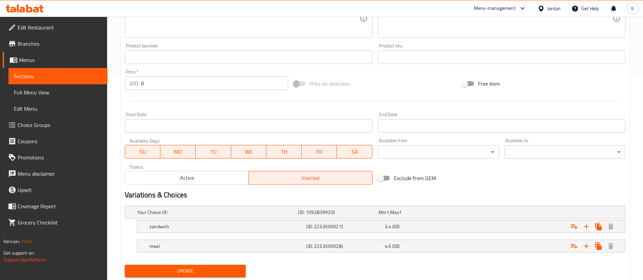
click at [206, 267] on button "Update" at bounding box center [185, 271] width 121 height 13
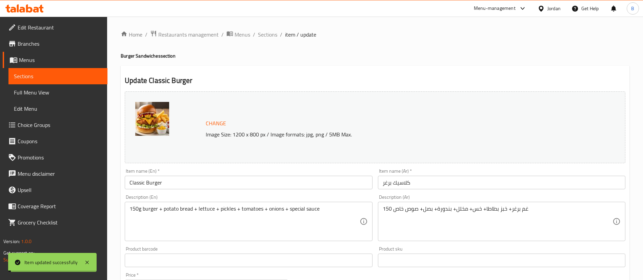
click at [269, 37] on span "Sections" at bounding box center [267, 35] width 19 height 8
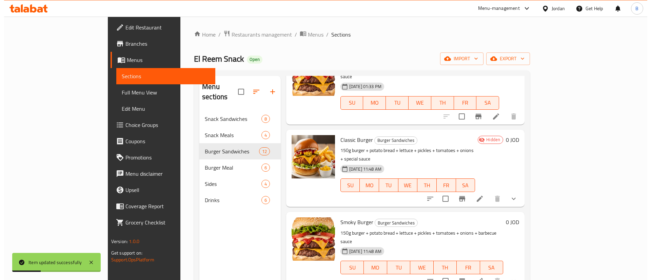
scroll to position [458, 0]
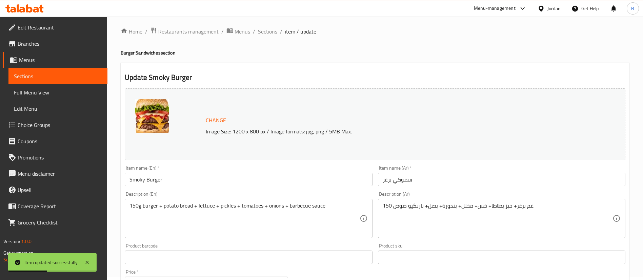
scroll to position [224, 0]
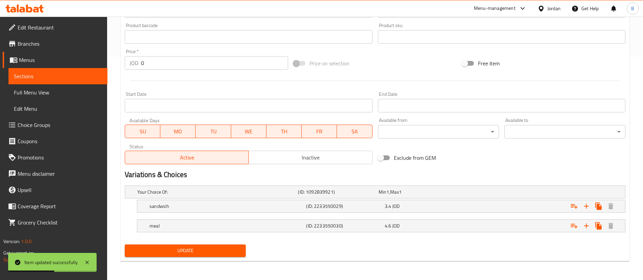
click at [295, 159] on span "Inactive" at bounding box center [311, 158] width 118 height 10
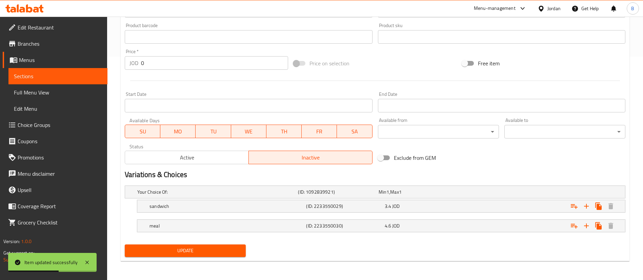
click at [199, 257] on div "Update" at bounding box center [185, 251] width 126 height 18
click at [200, 252] on span "Update" at bounding box center [185, 251] width 110 height 8
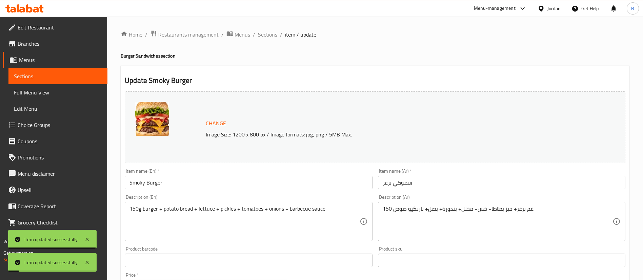
click at [266, 35] on span "Sections" at bounding box center [267, 35] width 19 height 8
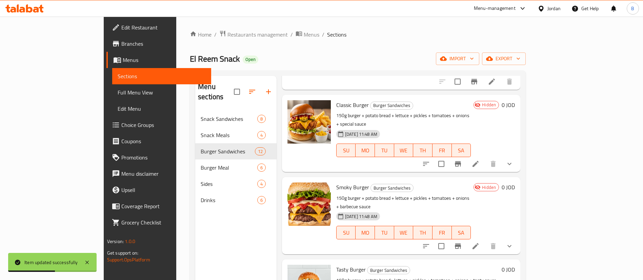
scroll to position [560, 0]
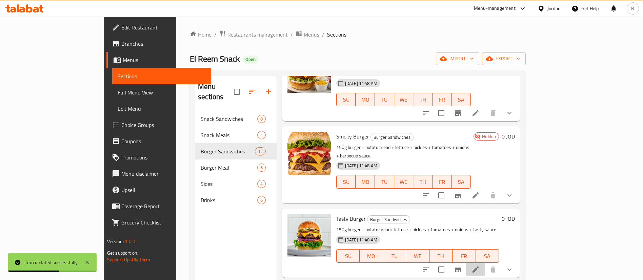
click at [485, 264] on li at bounding box center [475, 270] width 19 height 12
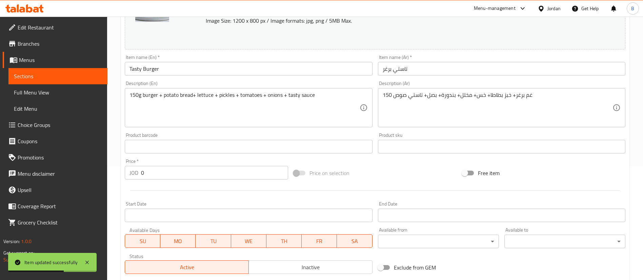
scroll to position [224, 0]
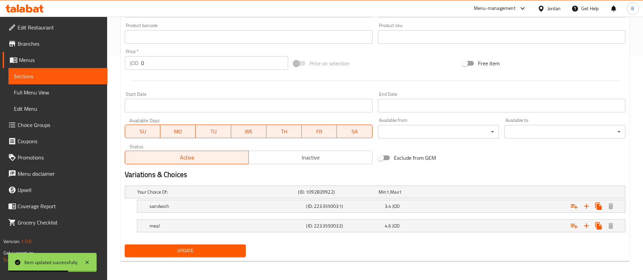
click at [310, 155] on span "Inactive" at bounding box center [311, 158] width 118 height 10
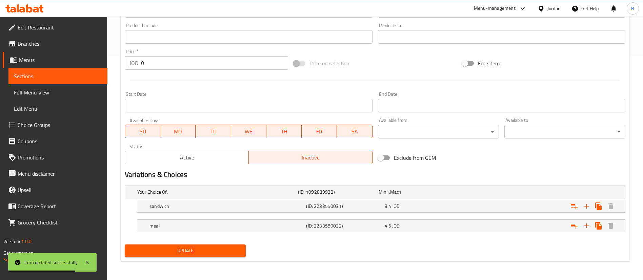
click at [205, 254] on span "Update" at bounding box center [185, 251] width 110 height 8
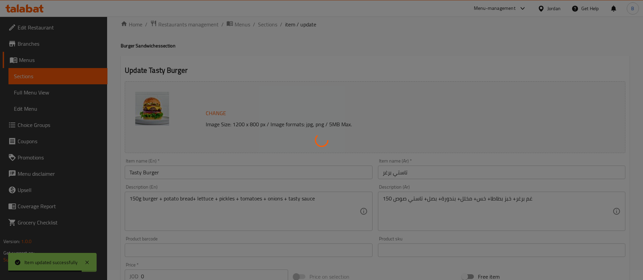
scroll to position [0, 0]
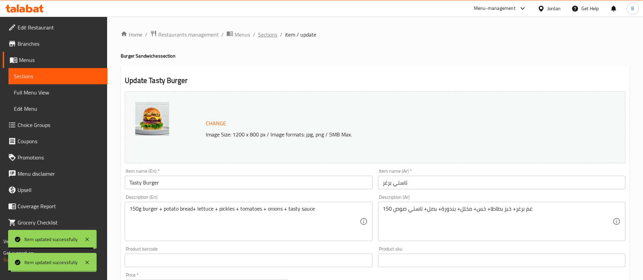
click at [262, 36] on span "Sections" at bounding box center [267, 35] width 19 height 8
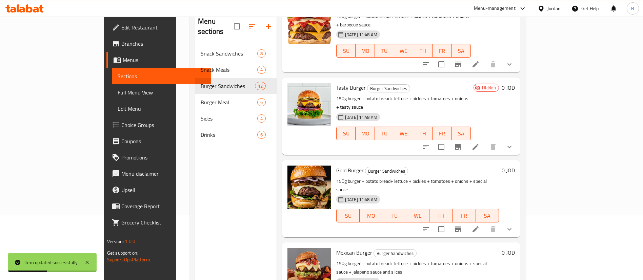
scroll to position [95, 0]
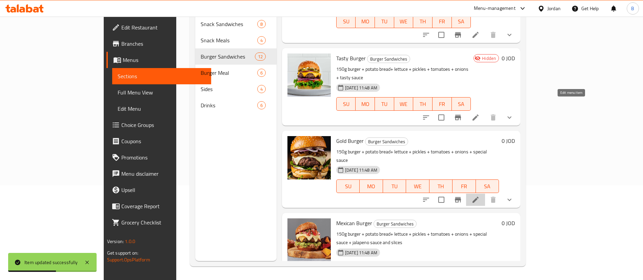
click at [480, 196] on icon at bounding box center [476, 200] width 8 height 8
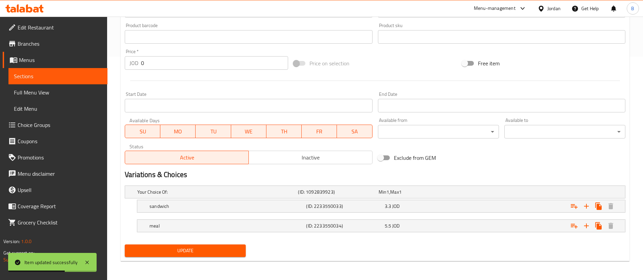
click at [319, 157] on span "Inactive" at bounding box center [311, 158] width 118 height 10
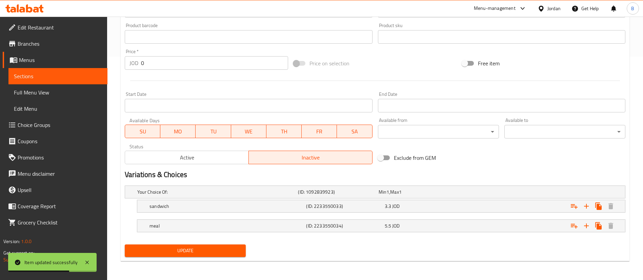
click at [215, 256] on button "Update" at bounding box center [185, 251] width 121 height 13
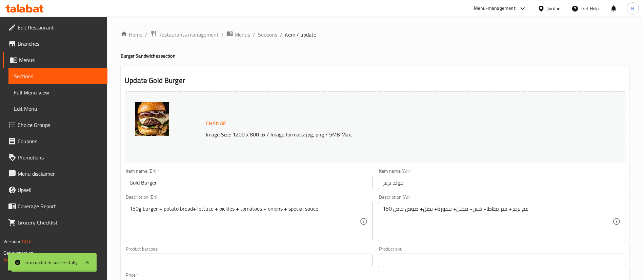
click at [269, 35] on span "Sections" at bounding box center [267, 35] width 19 height 8
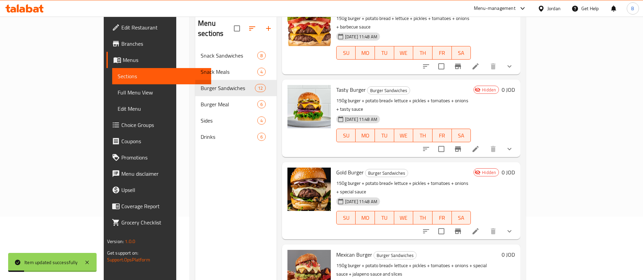
scroll to position [95, 0]
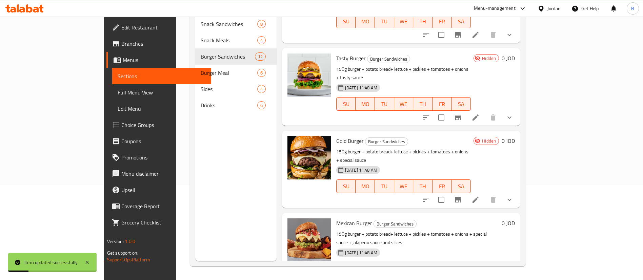
click at [485, 277] on li at bounding box center [475, 283] width 19 height 12
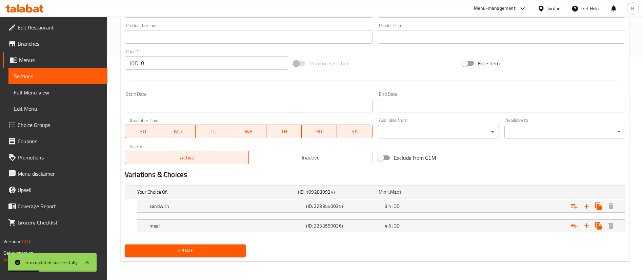
click at [315, 158] on span "Inactive" at bounding box center [311, 158] width 118 height 10
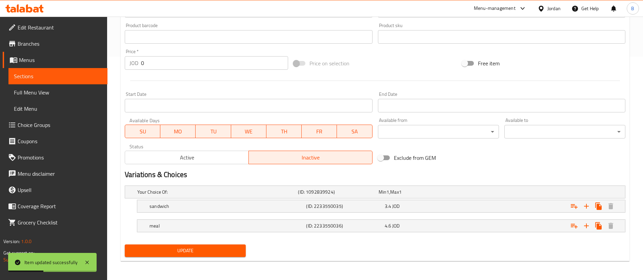
click at [190, 258] on div "Update" at bounding box center [185, 251] width 126 height 18
click at [196, 248] on span "Update" at bounding box center [185, 251] width 110 height 8
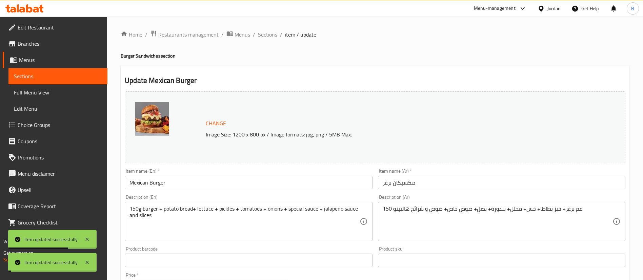
click at [264, 35] on span "Sections" at bounding box center [267, 35] width 19 height 8
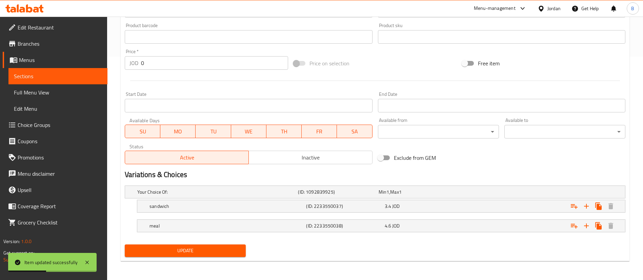
click at [318, 156] on span "Inactive" at bounding box center [311, 158] width 118 height 10
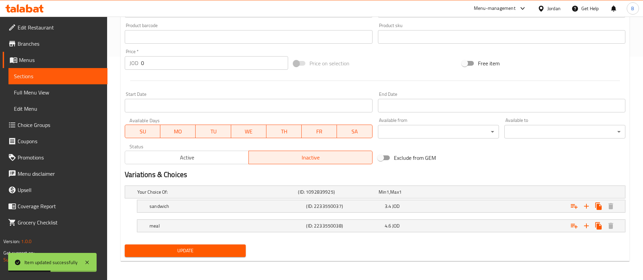
click at [195, 247] on span "Update" at bounding box center [185, 251] width 110 height 8
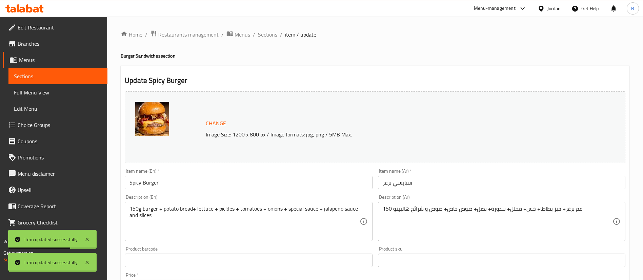
click at [271, 35] on span "Sections" at bounding box center [267, 35] width 19 height 8
